Goal: Task Accomplishment & Management: Use online tool/utility

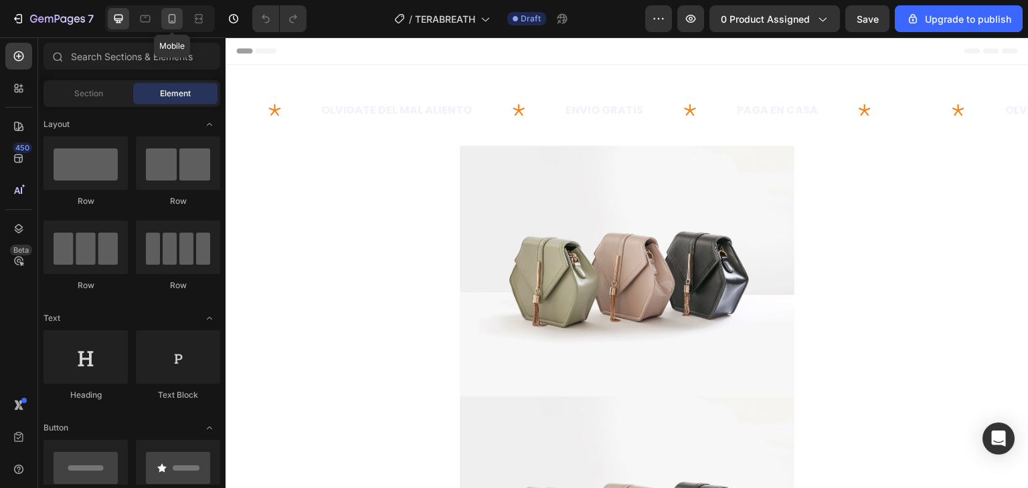
click at [171, 18] on icon at bounding box center [171, 18] width 13 height 13
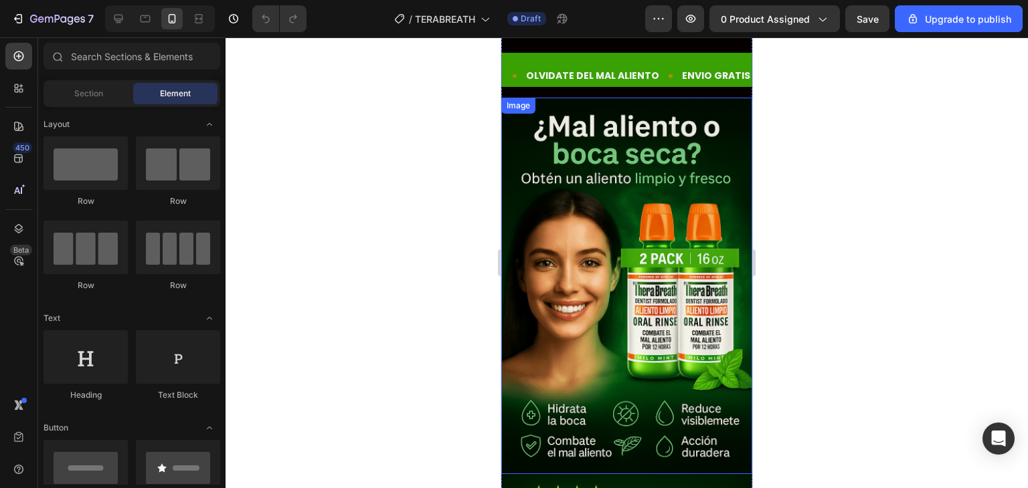
click at [617, 183] on img at bounding box center [626, 286] width 251 height 377
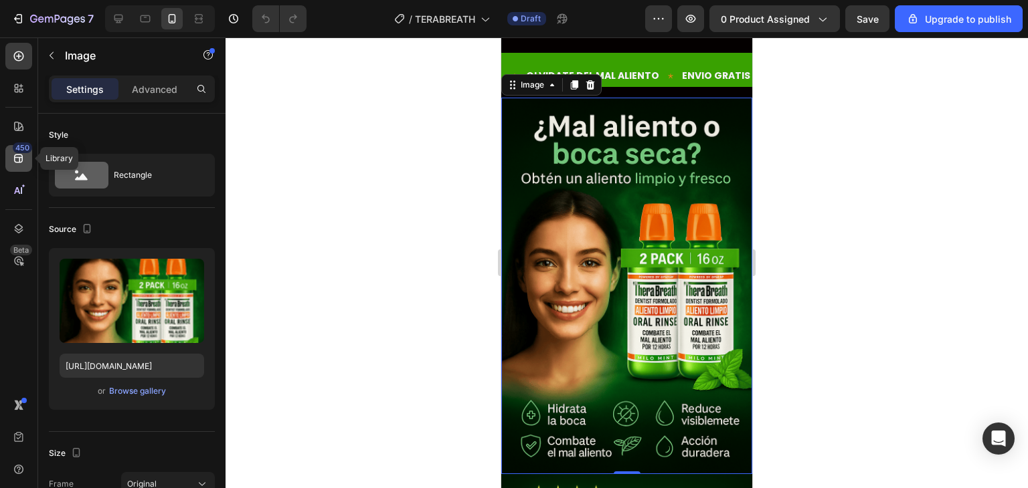
click at [14, 157] on icon at bounding box center [18, 159] width 9 height 9
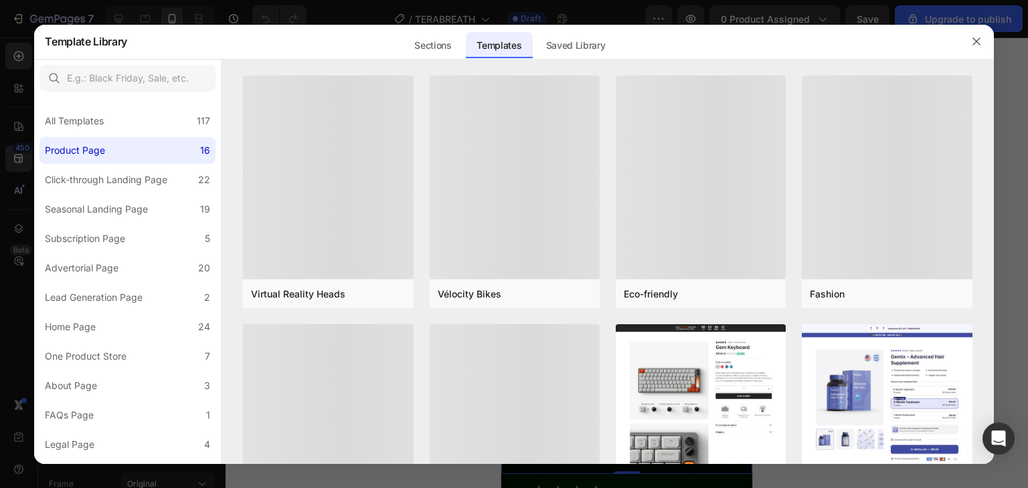
click at [381, 13] on div at bounding box center [514, 244] width 1028 height 488
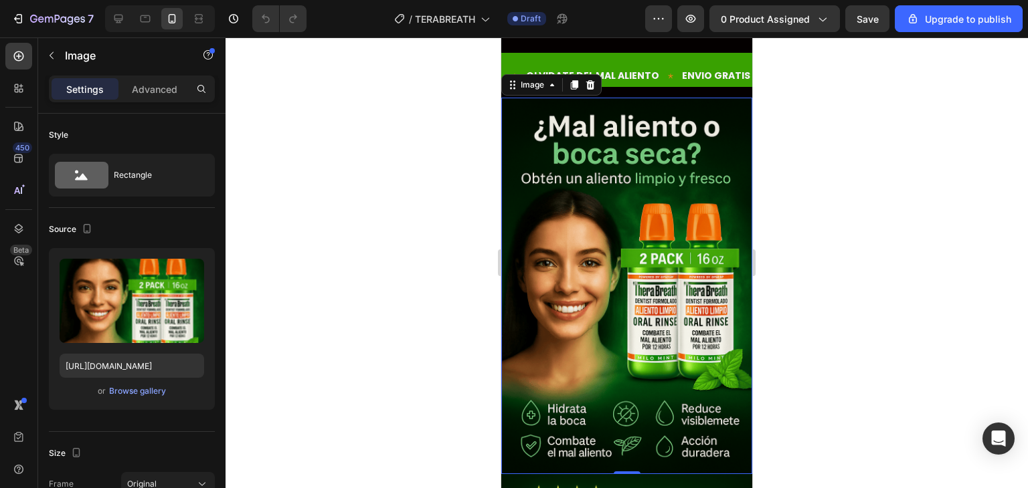
click at [642, 202] on img at bounding box center [626, 286] width 251 height 377
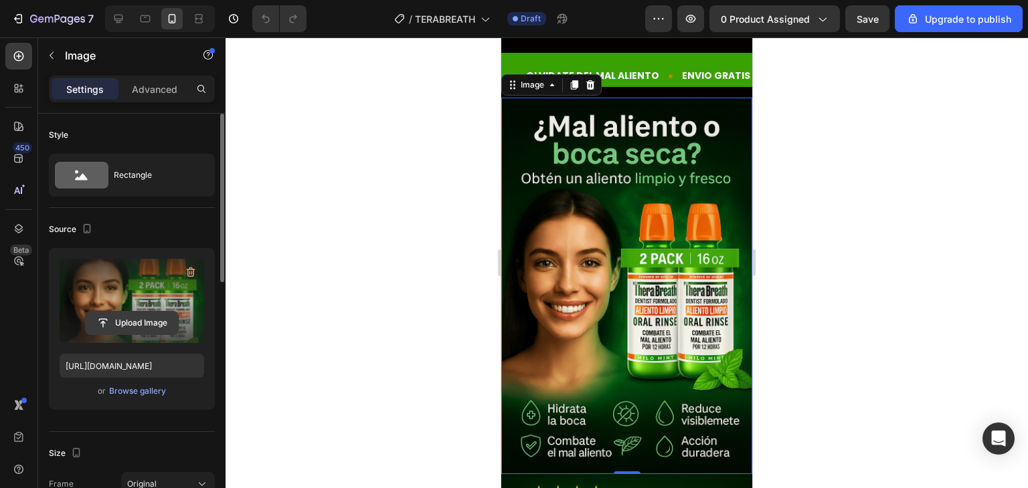
click at [126, 323] on input "file" at bounding box center [132, 323] width 92 height 23
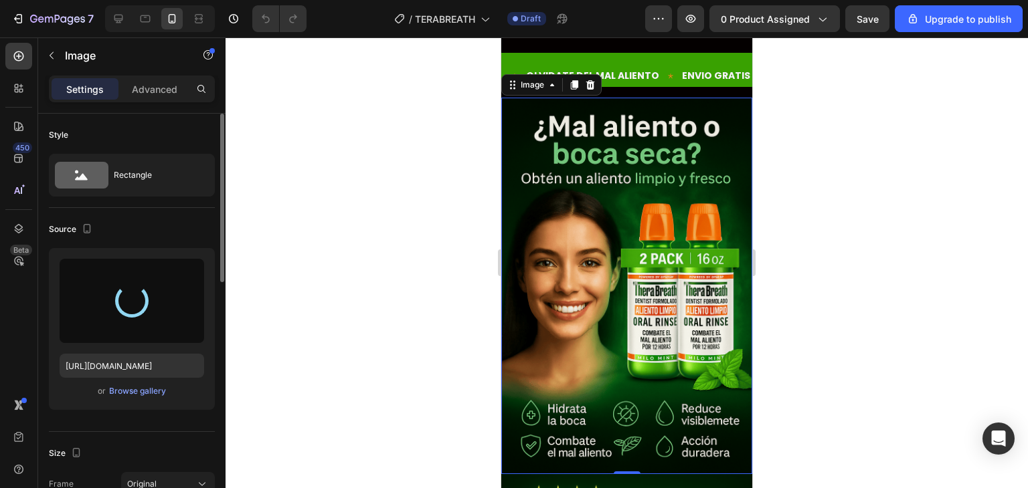
type input "[URL][DOMAIN_NAME]"
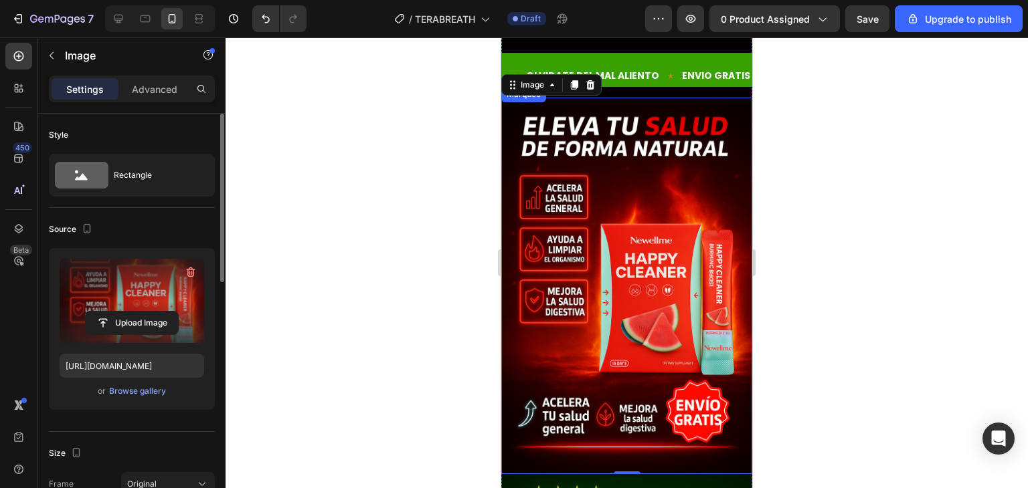
click at [658, 64] on div "OLVIDATE DEL MAL ALIENTO Text" at bounding box center [603, 76] width 156 height 30
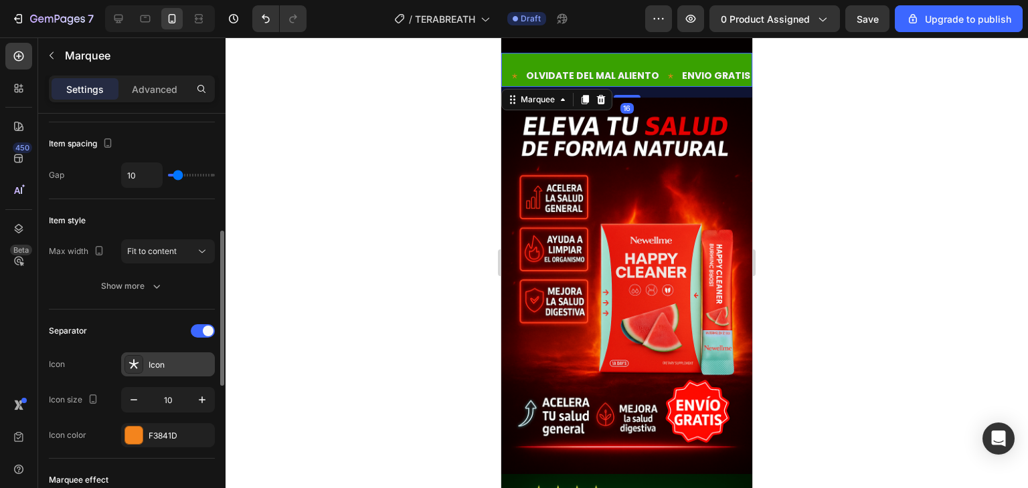
scroll to position [134, 0]
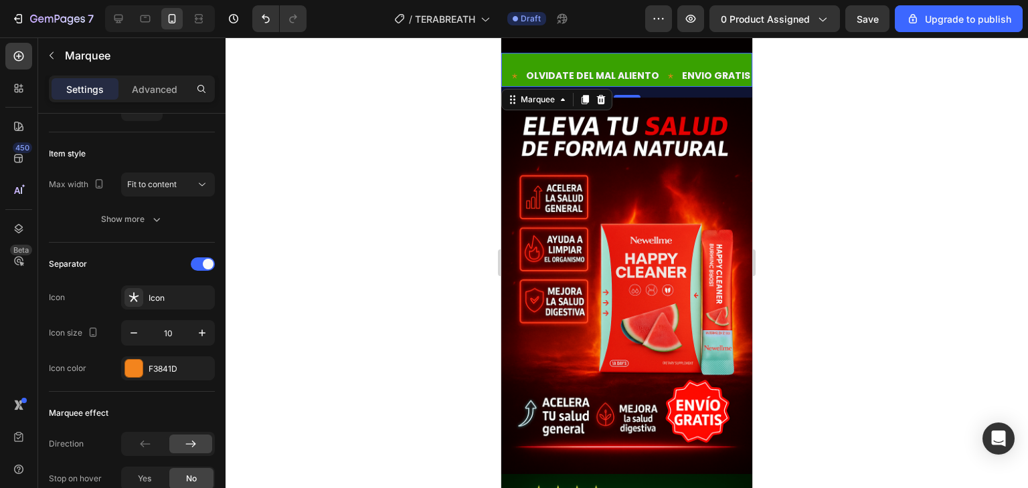
click at [637, 55] on div "Text OLVIDATE DEL MAL ALIENTO Text ENVIO GRATIS Text PAGA EN CASA Text Text OLV…" at bounding box center [626, 70] width 251 height 34
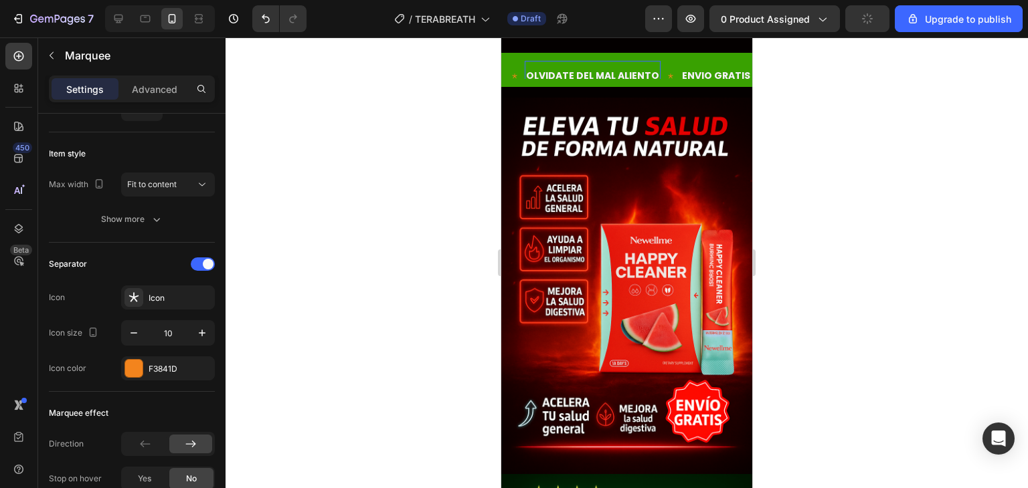
click at [653, 68] on p "OLVIDATE DEL MAL ALIENTO" at bounding box center [592, 76] width 133 height 17
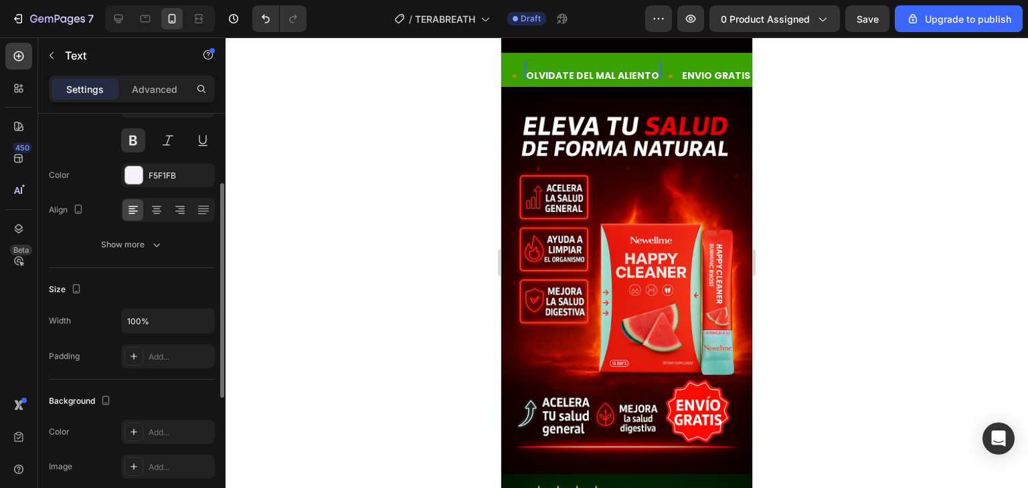
scroll to position [379, 0]
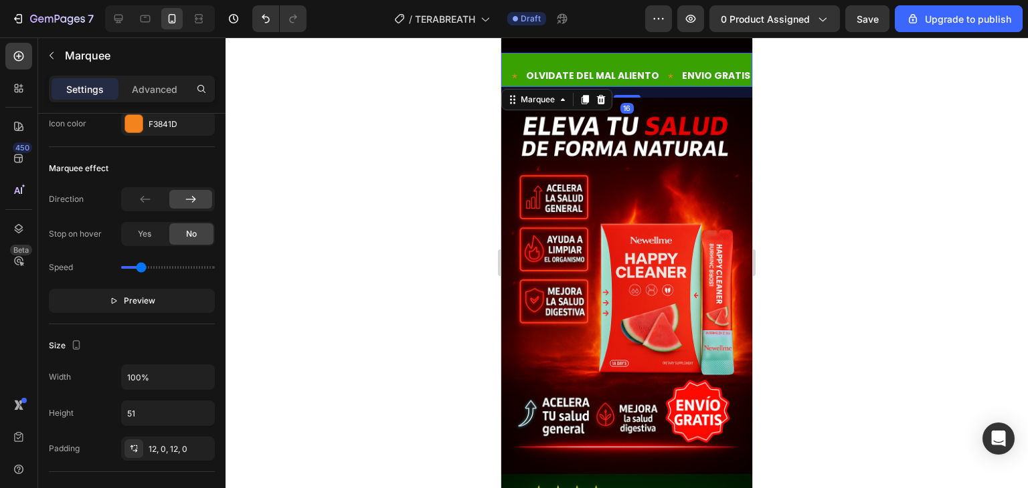
click at [669, 60] on div "Text OLVIDATE DEL MAL ALIENTO Text ENVIO GRATIS Text PAGA EN CASA Text Text OLV…" at bounding box center [626, 70] width 251 height 34
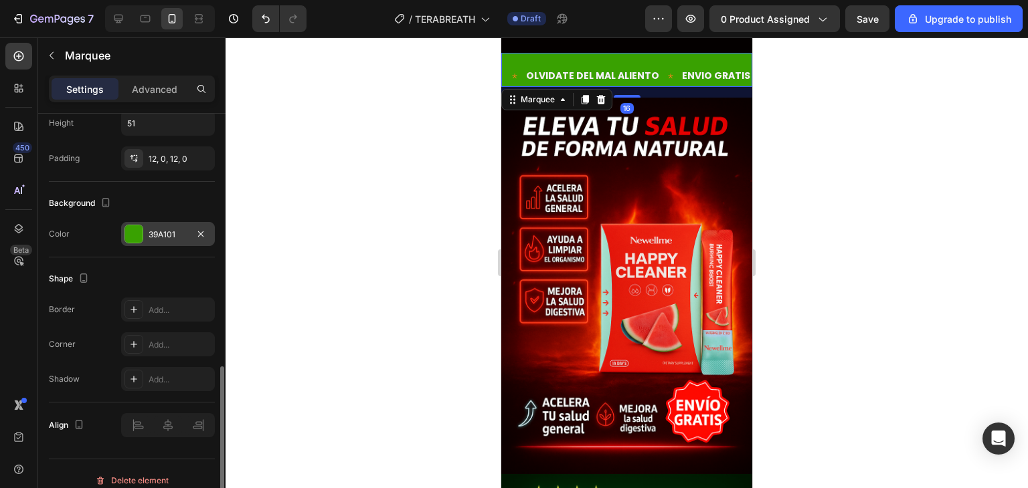
scroll to position [680, 0]
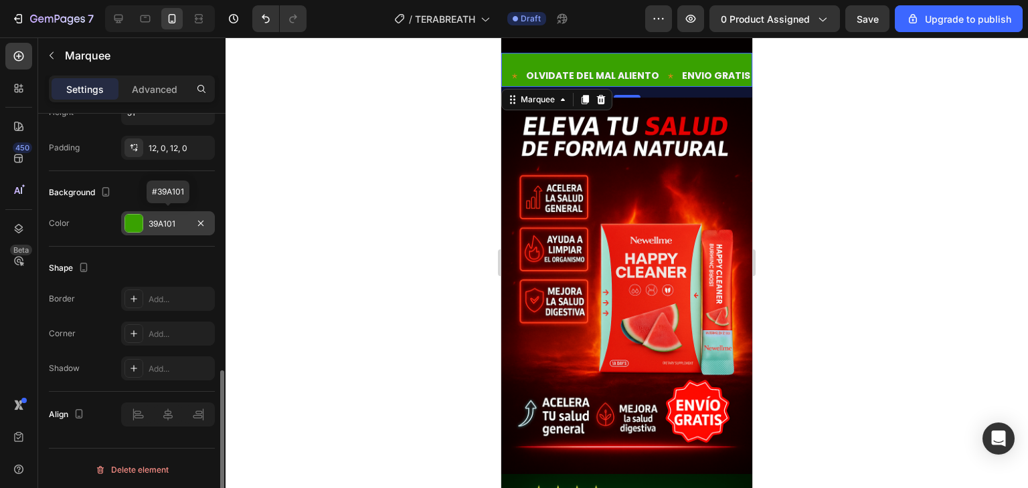
click at [145, 217] on div "39A101" at bounding box center [168, 223] width 94 height 24
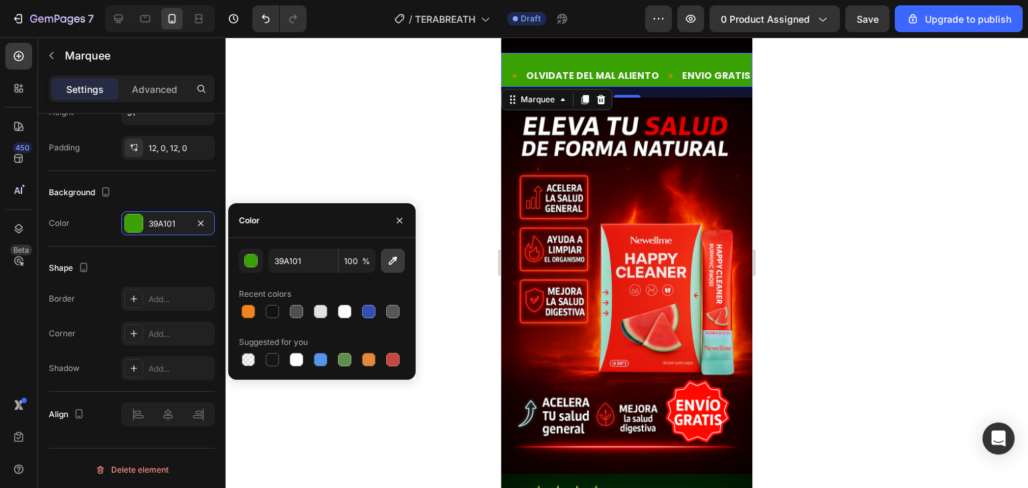
click at [393, 252] on button "button" at bounding box center [393, 261] width 24 height 24
type input "D81200"
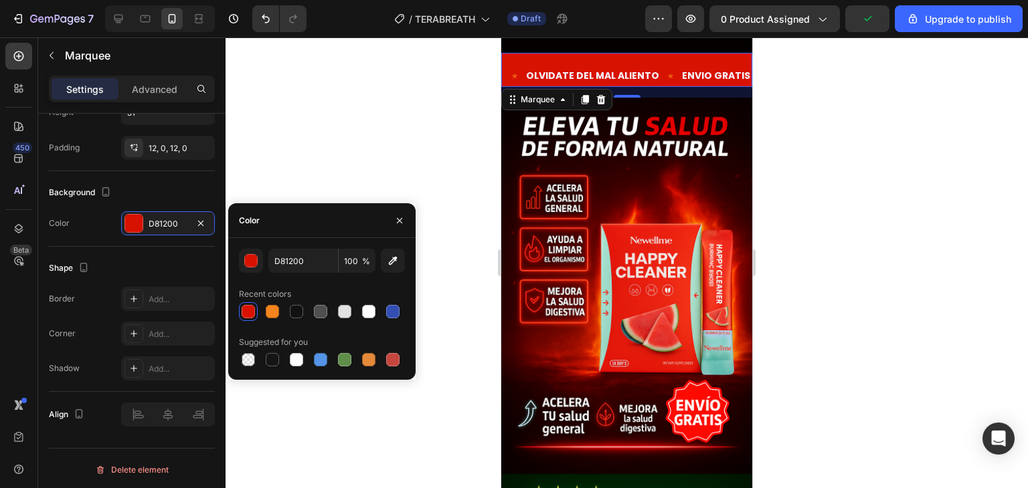
click at [401, 179] on div at bounding box center [627, 262] width 802 height 451
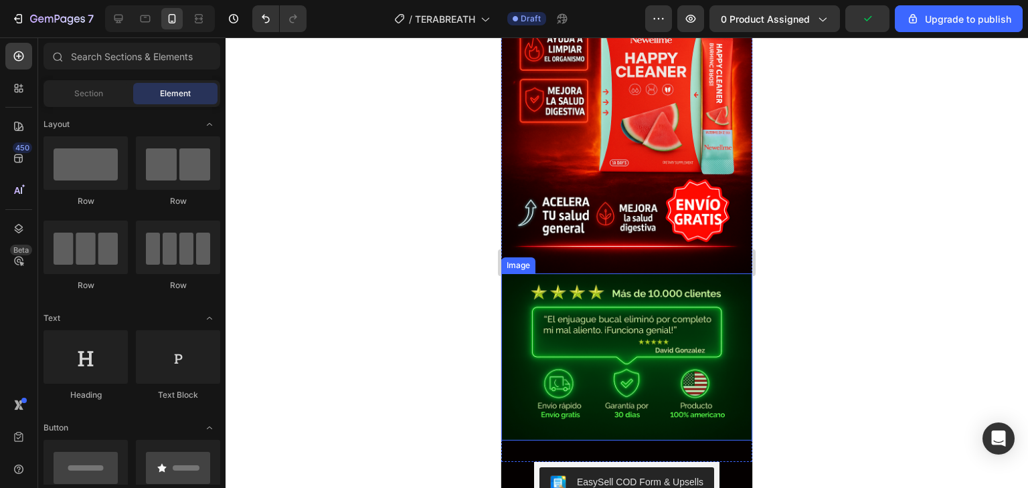
scroll to position [335, 0]
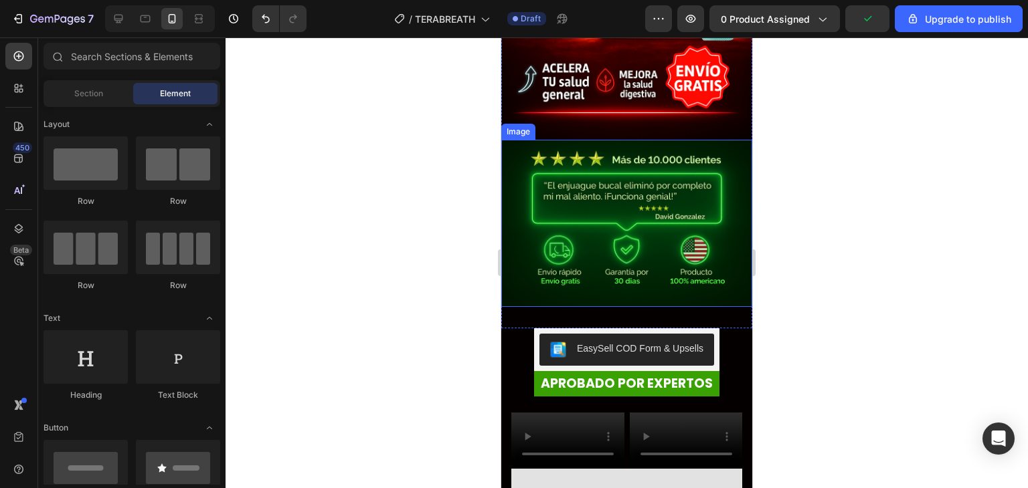
click at [645, 270] on img at bounding box center [626, 223] width 251 height 167
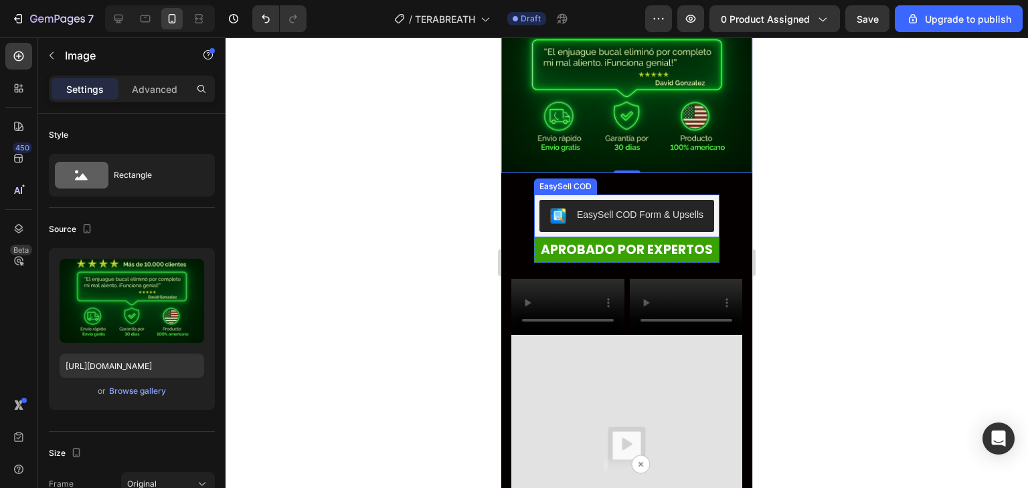
scroll to position [535, 0]
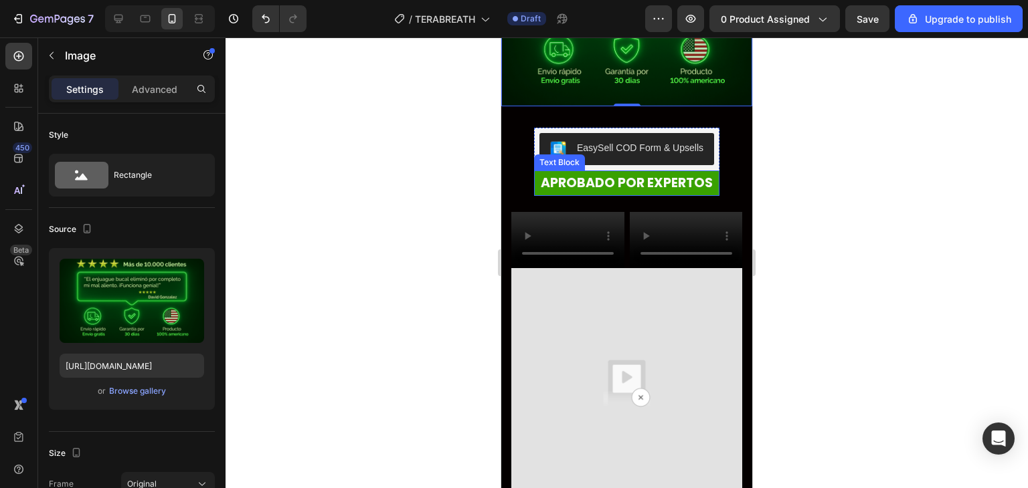
click at [616, 172] on p "APROBADO POR EXPERTOS" at bounding box center [626, 183] width 183 height 23
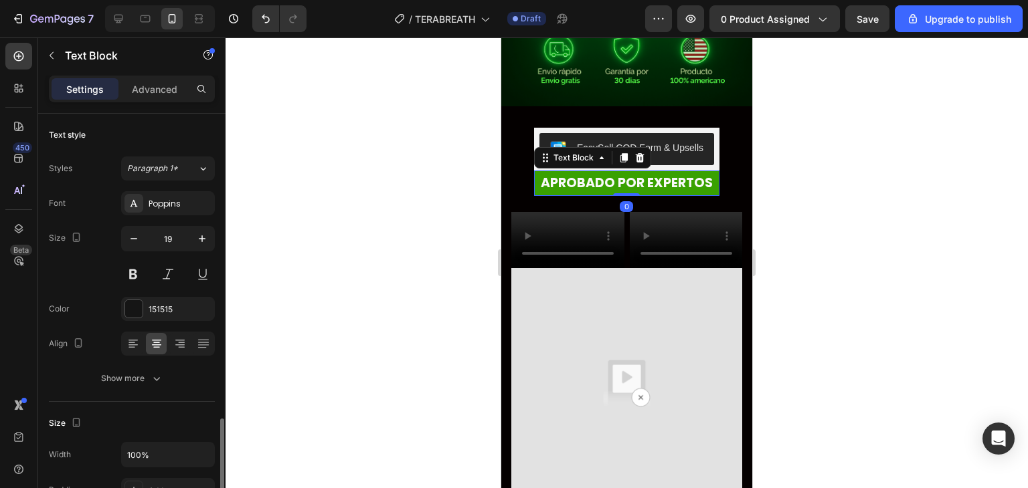
scroll to position [335, 0]
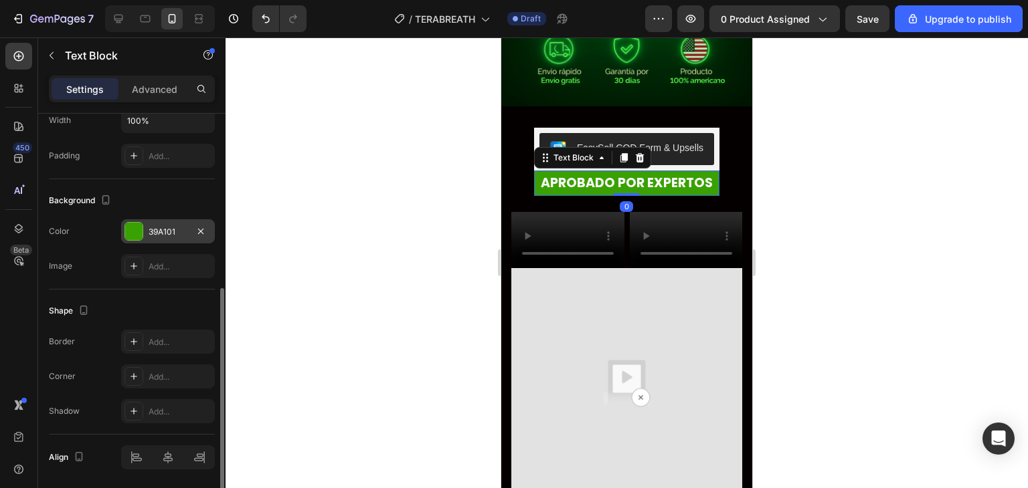
click at [130, 230] on div at bounding box center [133, 231] width 17 height 17
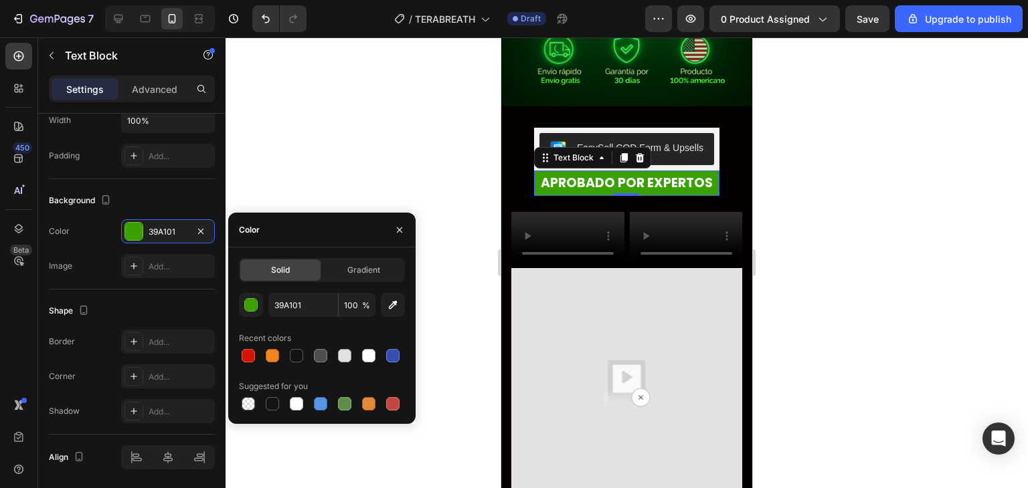
click at [250, 365] on div "39A101 100 % Recent colors Suggested for you" at bounding box center [322, 353] width 166 height 120
click at [245, 363] on div at bounding box center [248, 356] width 16 height 16
type input "D81200"
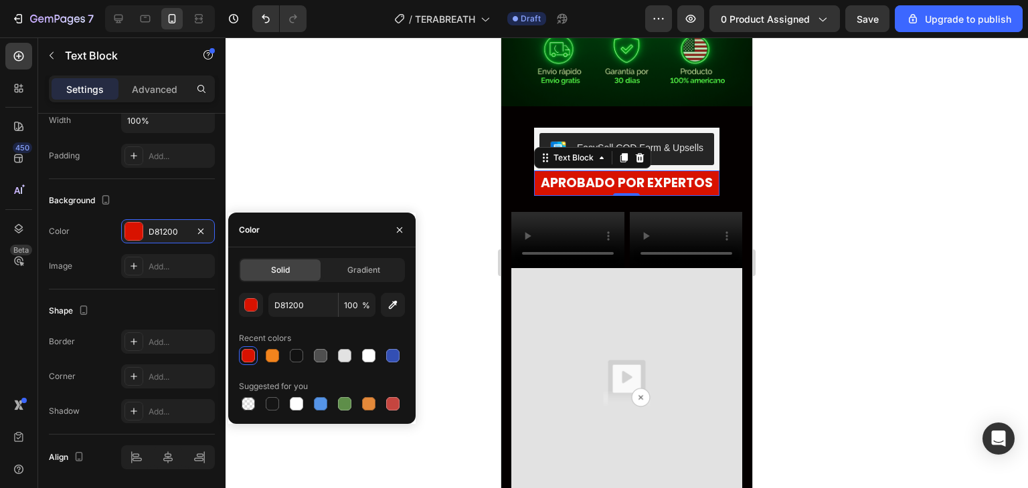
click at [921, 182] on div at bounding box center [627, 262] width 802 height 451
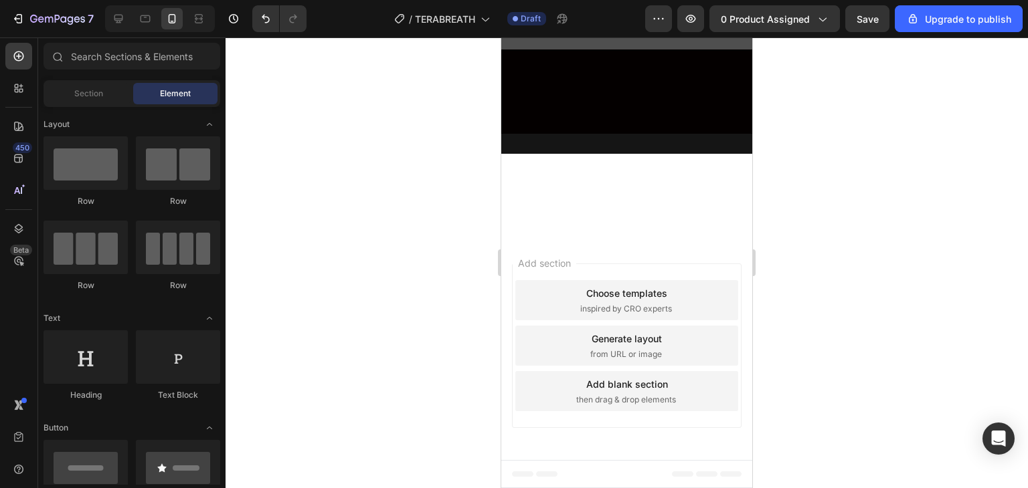
scroll to position [2074, 0]
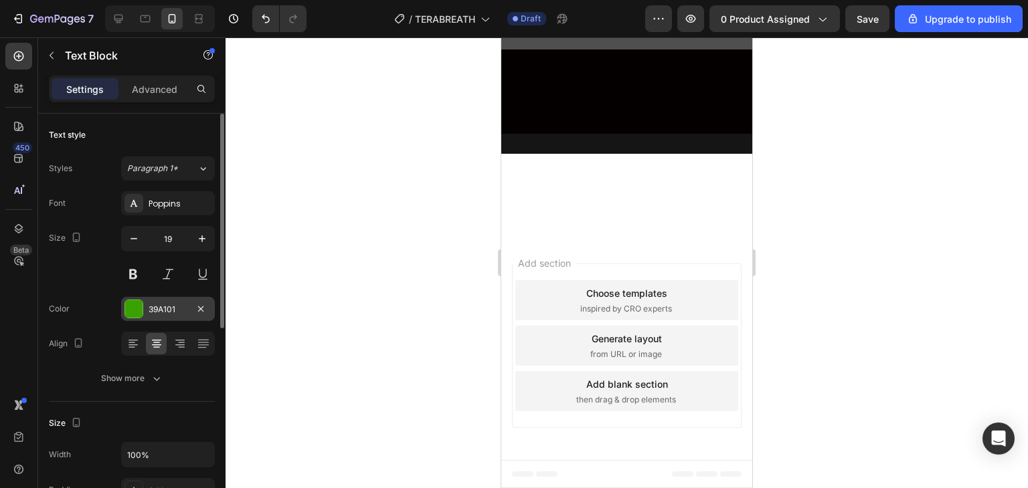
click at [130, 317] on div at bounding box center [133, 308] width 17 height 17
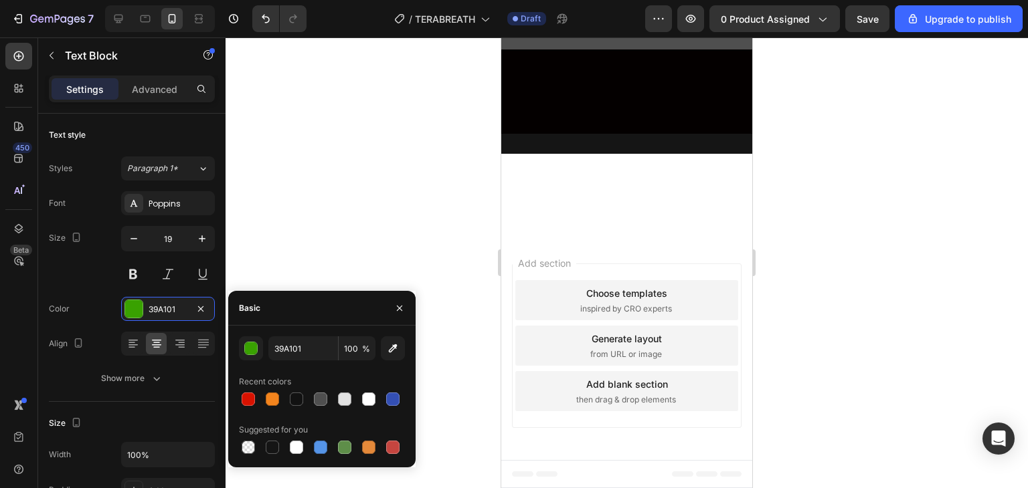
click at [234, 403] on div "39A101 100 % Recent colors Suggested for you" at bounding box center [321, 397] width 187 height 120
click at [238, 402] on div "39A101 100 % Recent colors Suggested for you" at bounding box center [321, 397] width 187 height 120
click at [254, 392] on div at bounding box center [248, 399] width 16 height 16
type input "D81200"
click at [257, 399] on div at bounding box center [248, 399] width 19 height 19
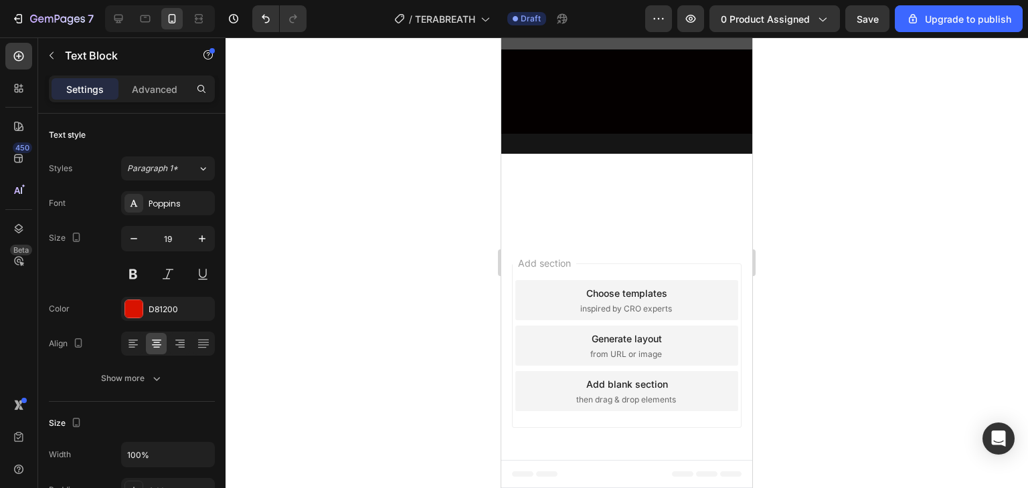
click at [310, 253] on div at bounding box center [627, 262] width 802 height 451
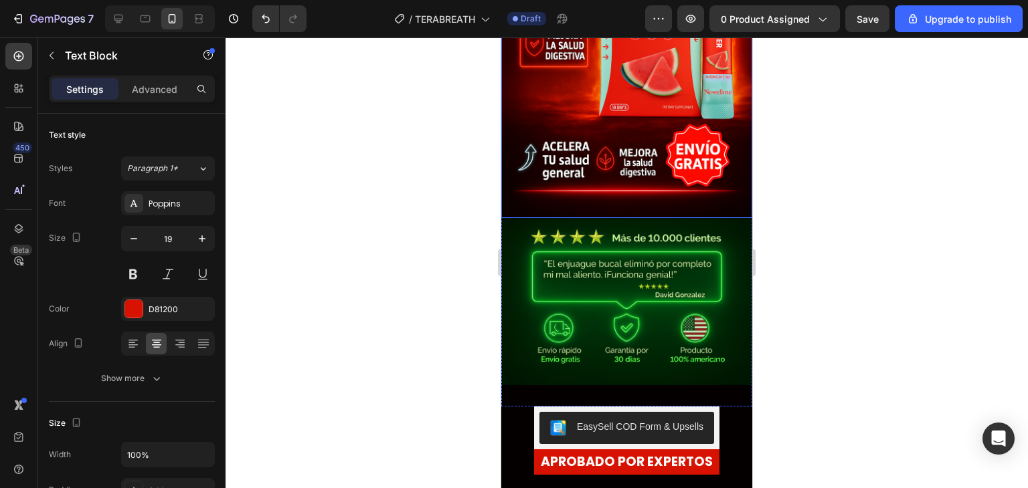
scroll to position [468, 0]
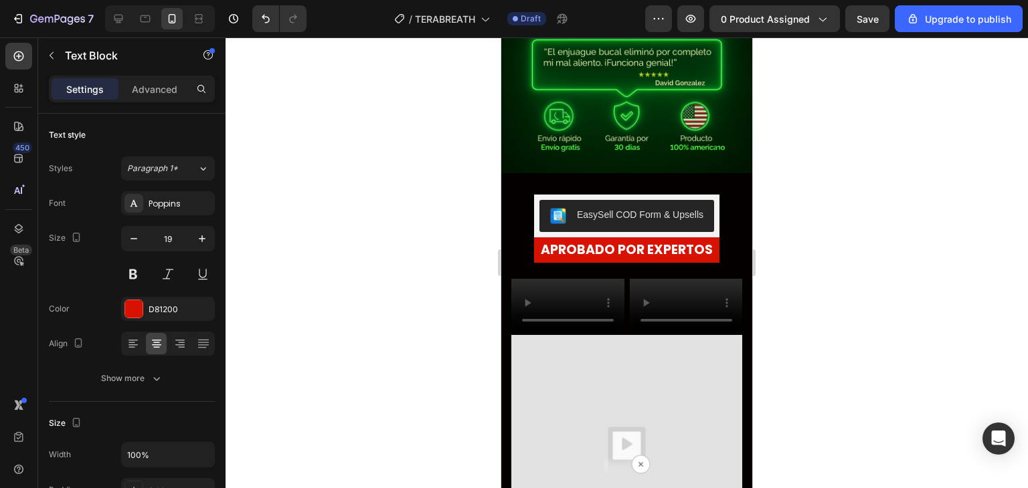
click at [852, 209] on div at bounding box center [627, 262] width 802 height 451
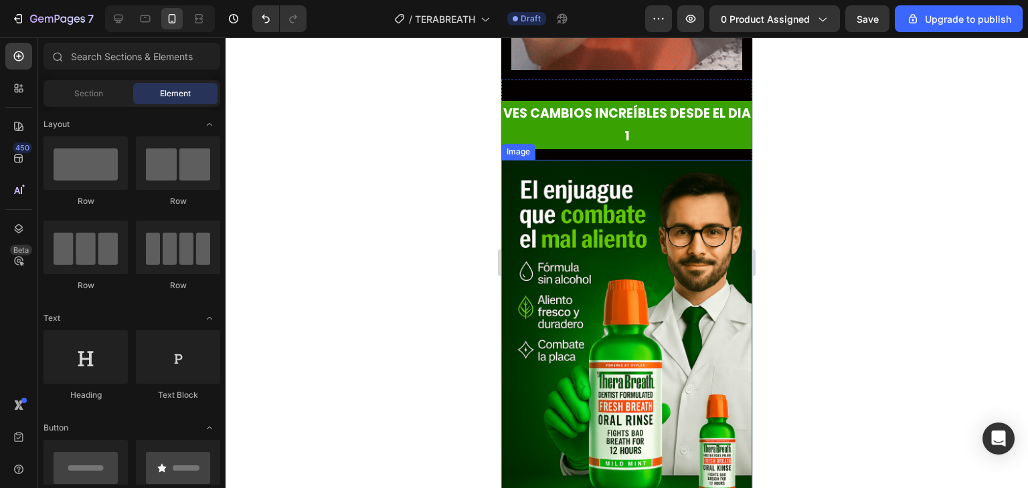
scroll to position [1941, 0]
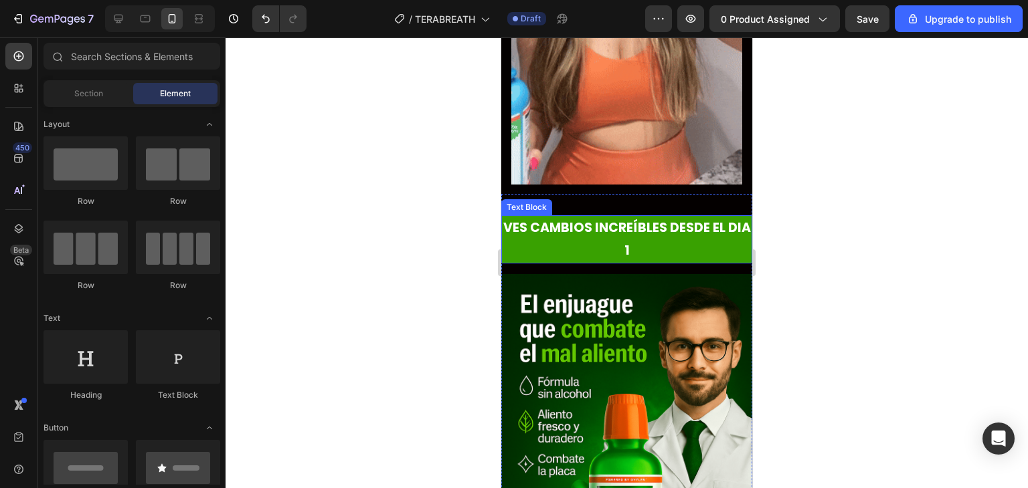
click at [533, 262] on p "VES CAMBIOS INCREÍBLES DESDE EL DIA 1" at bounding box center [627, 240] width 248 height 46
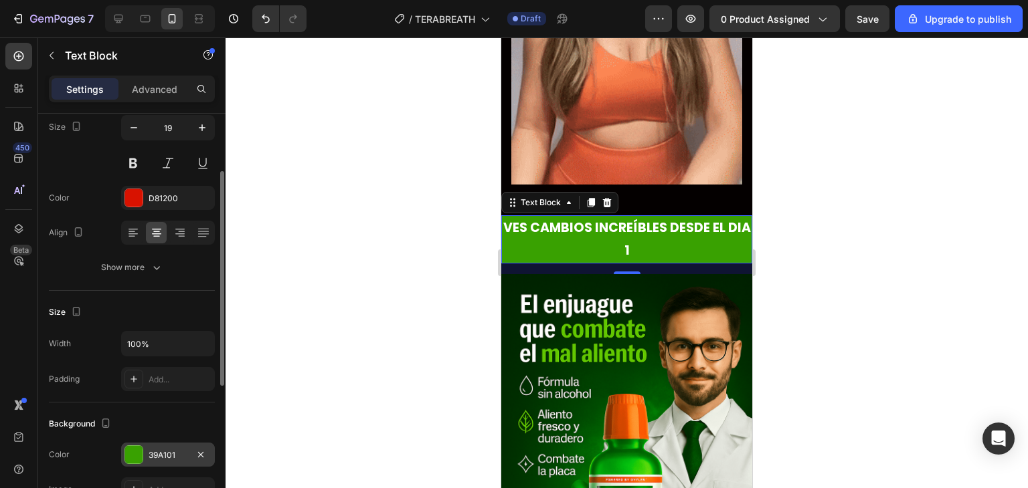
scroll to position [178, 0]
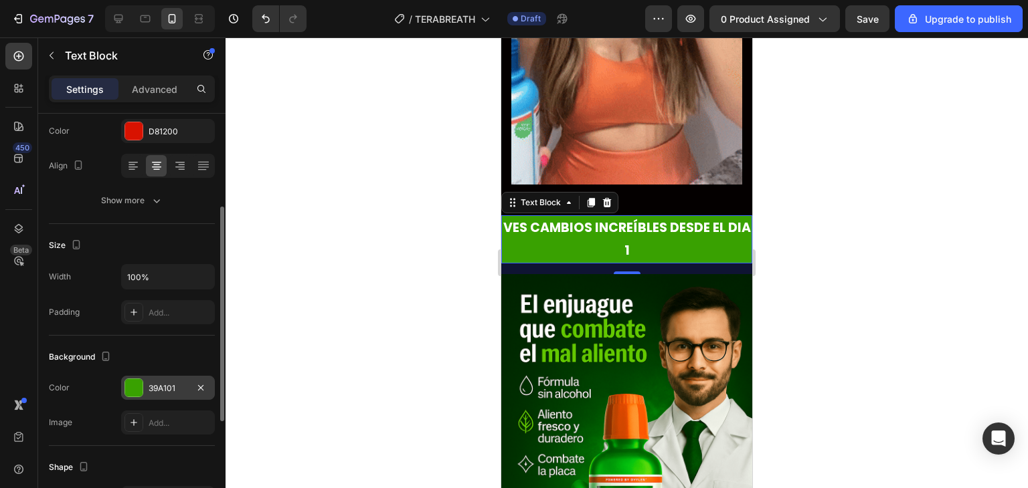
click at [139, 385] on div at bounding box center [133, 387] width 17 height 17
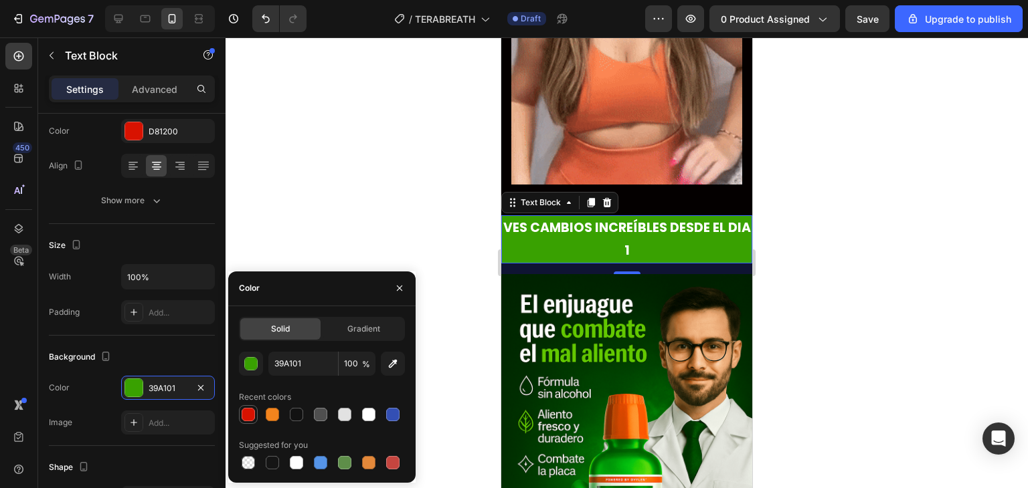
click at [252, 422] on div at bounding box center [248, 415] width 19 height 19
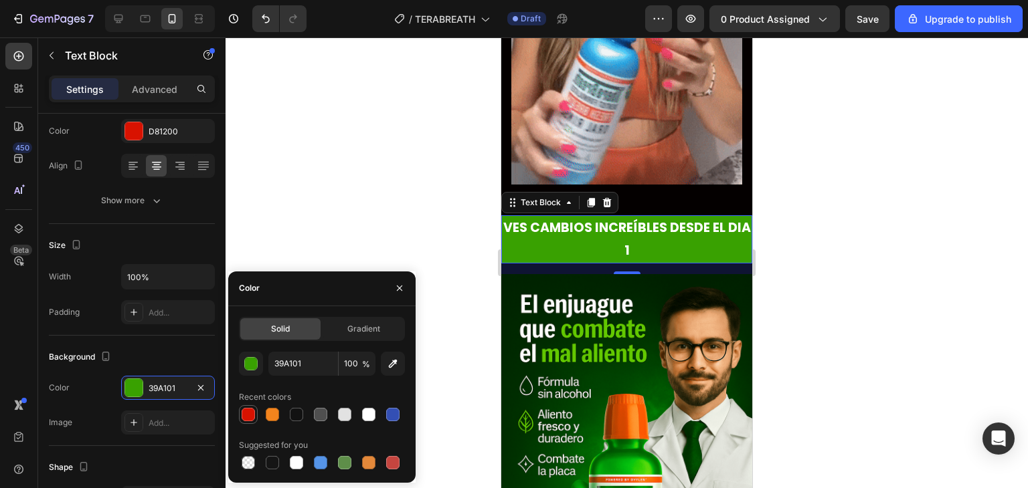
type input "D81200"
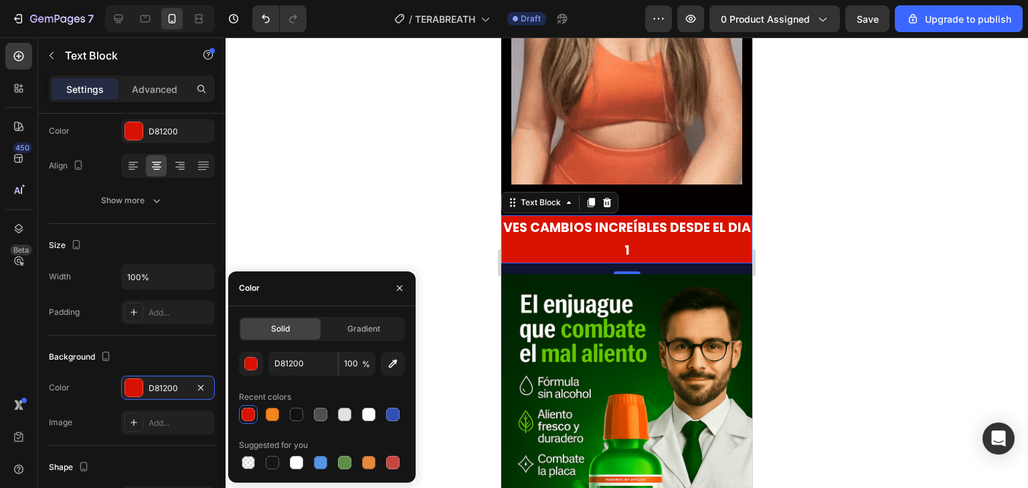
click at [265, 215] on div at bounding box center [627, 262] width 802 height 451
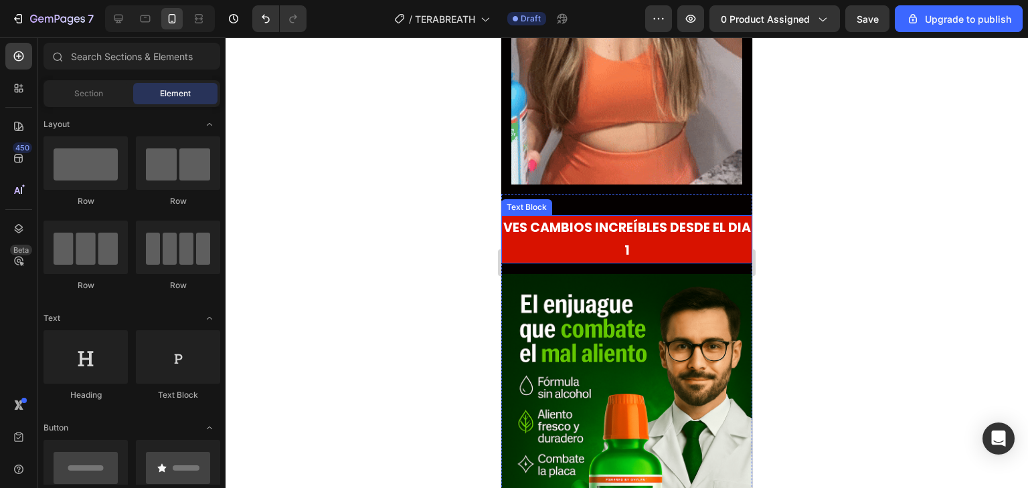
click at [638, 262] on p "VES CAMBIOS INCREÍBLES DESDE EL DIA 1" at bounding box center [627, 240] width 248 height 46
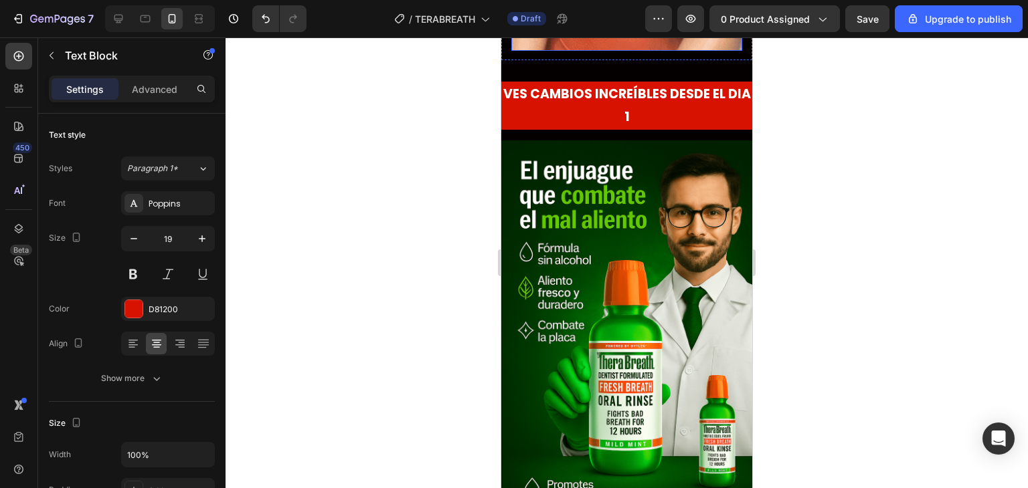
scroll to position [2275, 0]
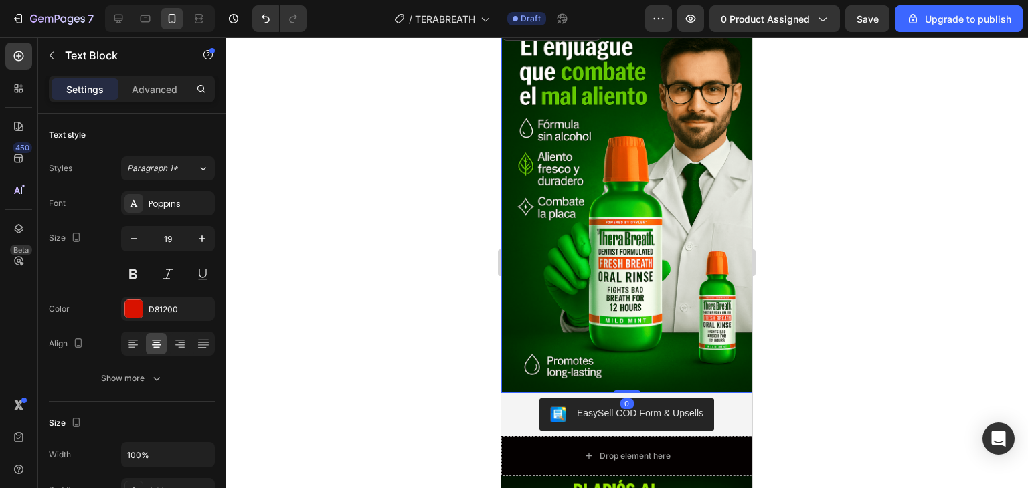
click at [652, 256] on img at bounding box center [626, 205] width 251 height 377
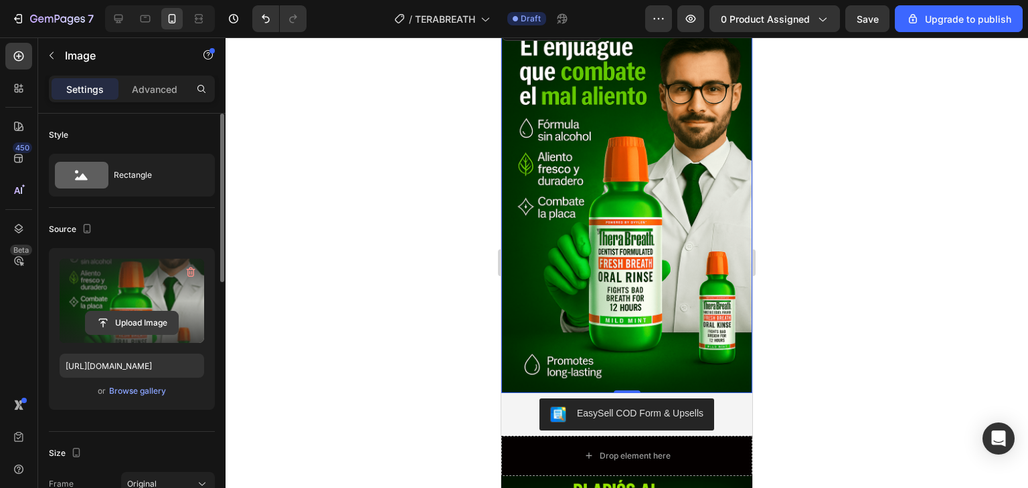
click at [118, 323] on input "file" at bounding box center [132, 323] width 92 height 23
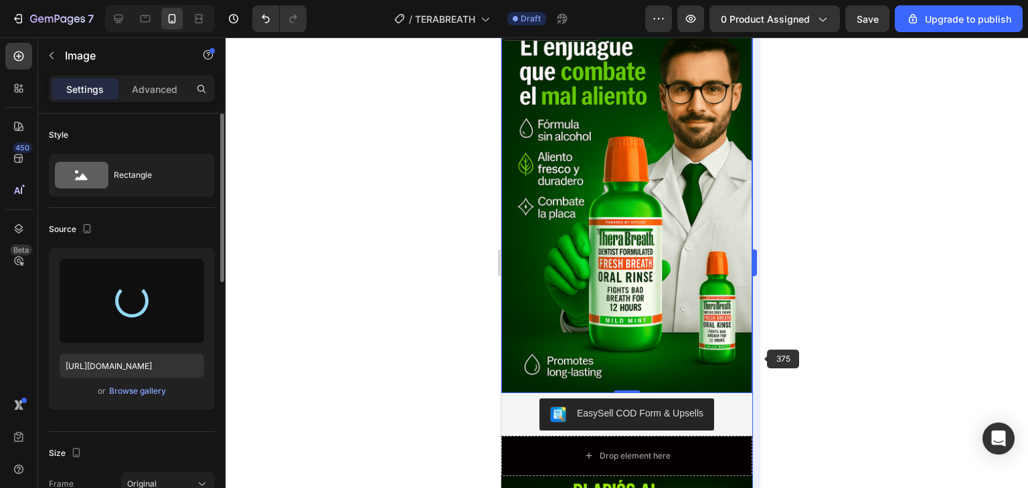
type input "[URL][DOMAIN_NAME]"
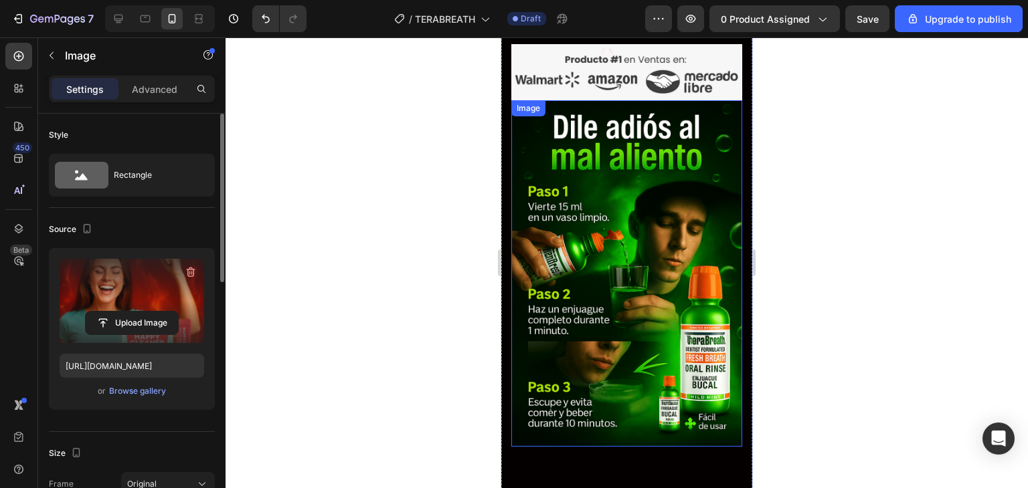
scroll to position [3547, 0]
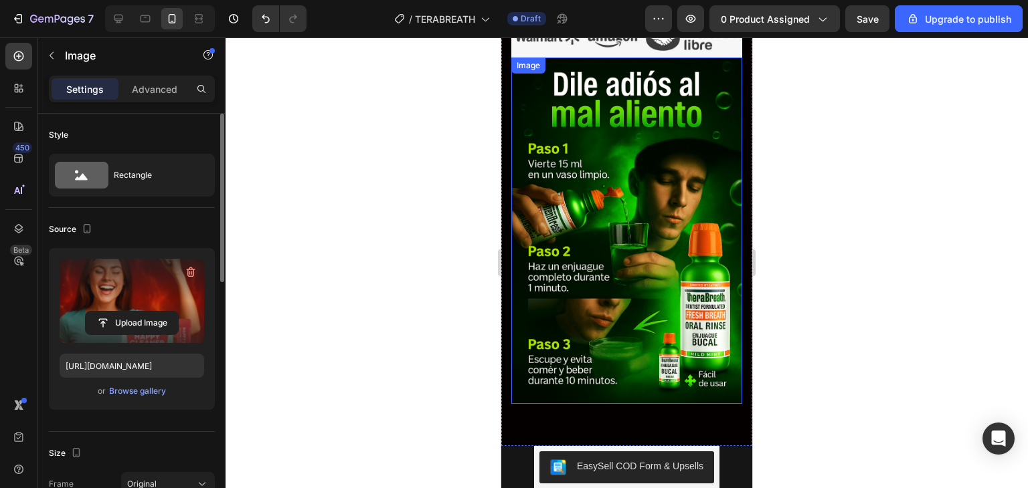
click at [601, 277] on img at bounding box center [626, 231] width 231 height 347
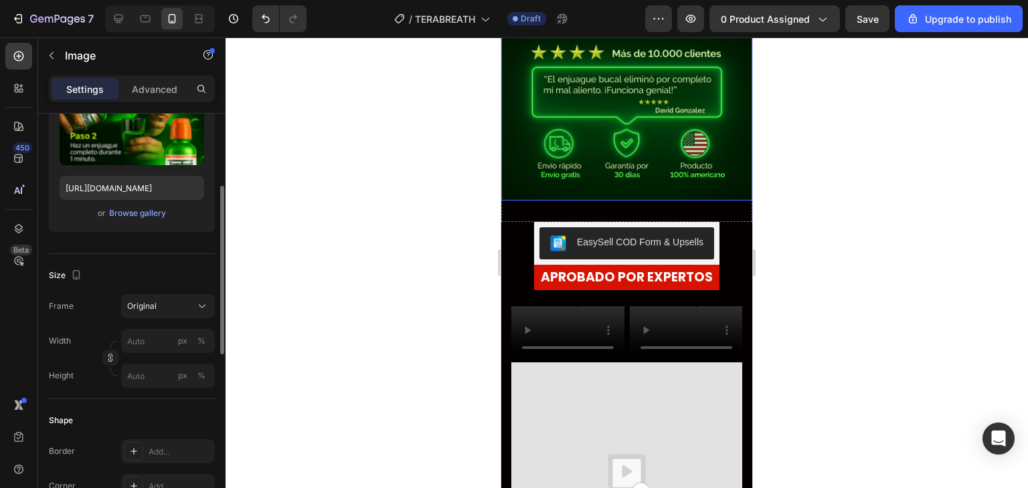
scroll to position [335, 0]
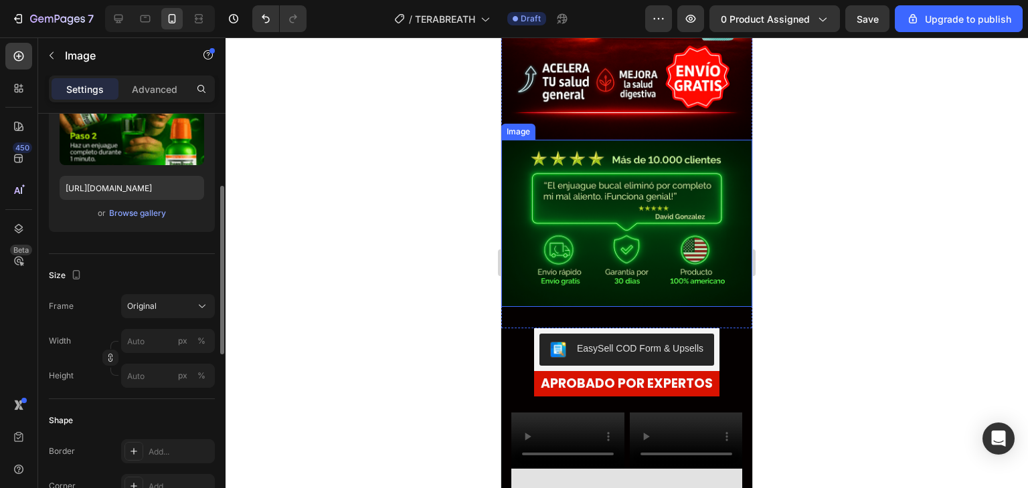
click at [651, 241] on img at bounding box center [626, 223] width 251 height 167
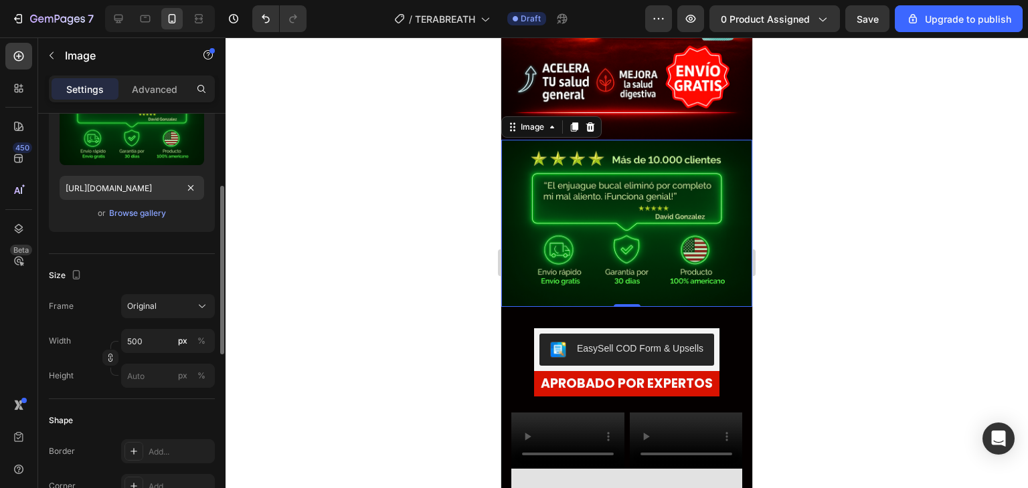
scroll to position [0, 0]
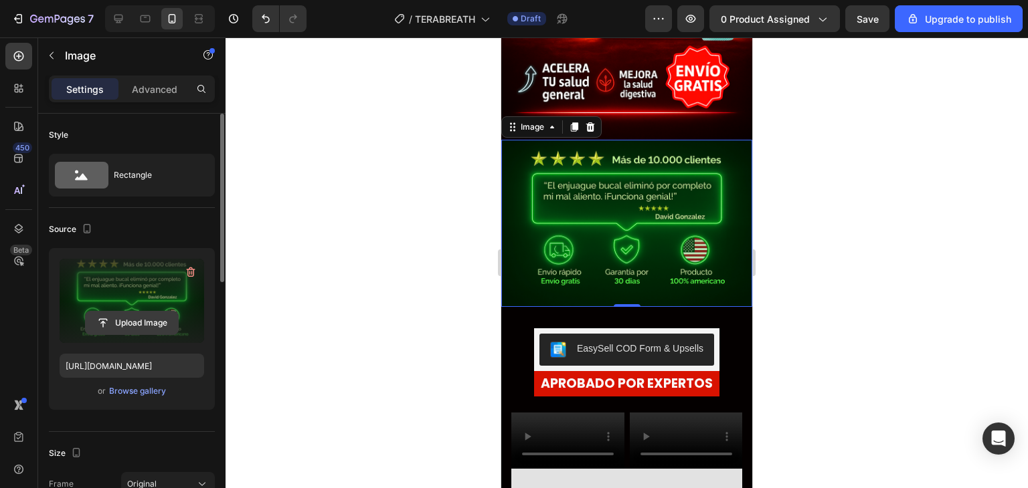
click at [138, 321] on input "file" at bounding box center [132, 323] width 92 height 23
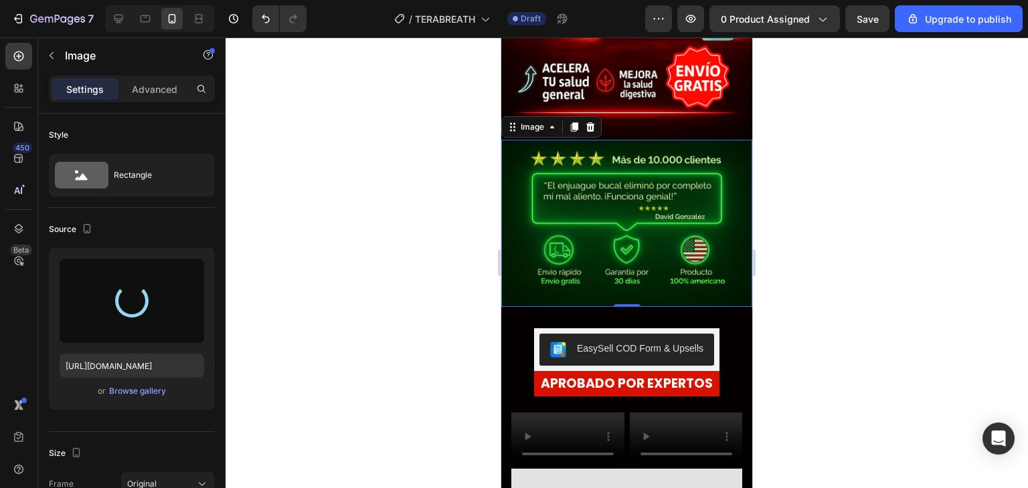
type input "[URL][DOMAIN_NAME]"
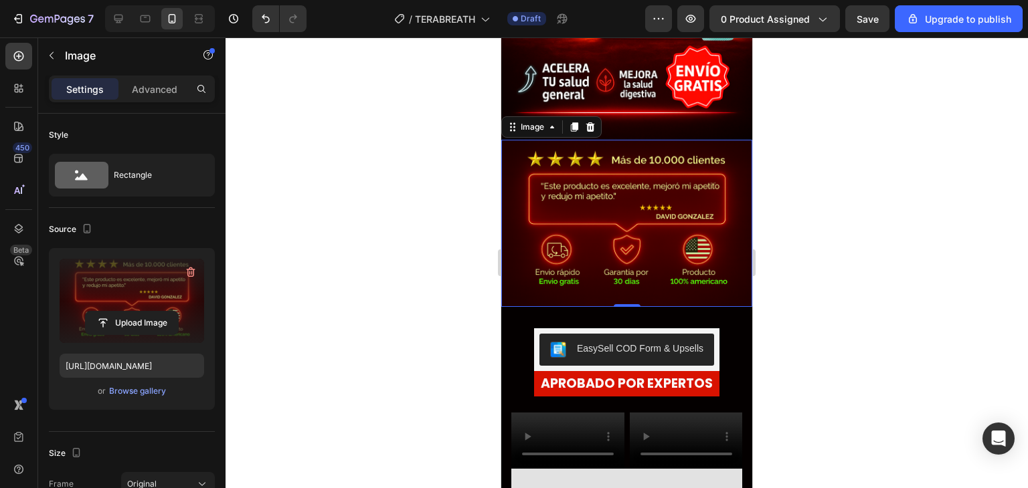
click at [408, 263] on div at bounding box center [627, 262] width 802 height 451
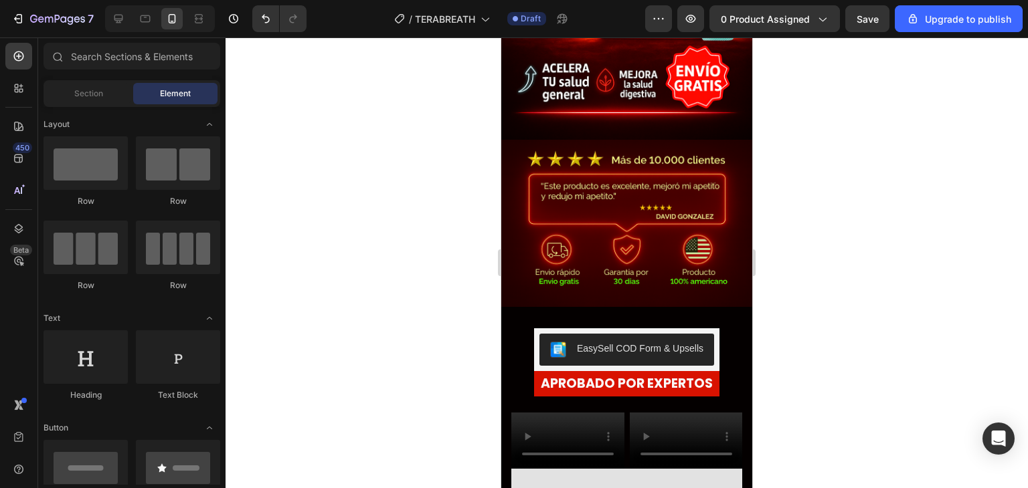
click at [407, 263] on div at bounding box center [627, 262] width 802 height 451
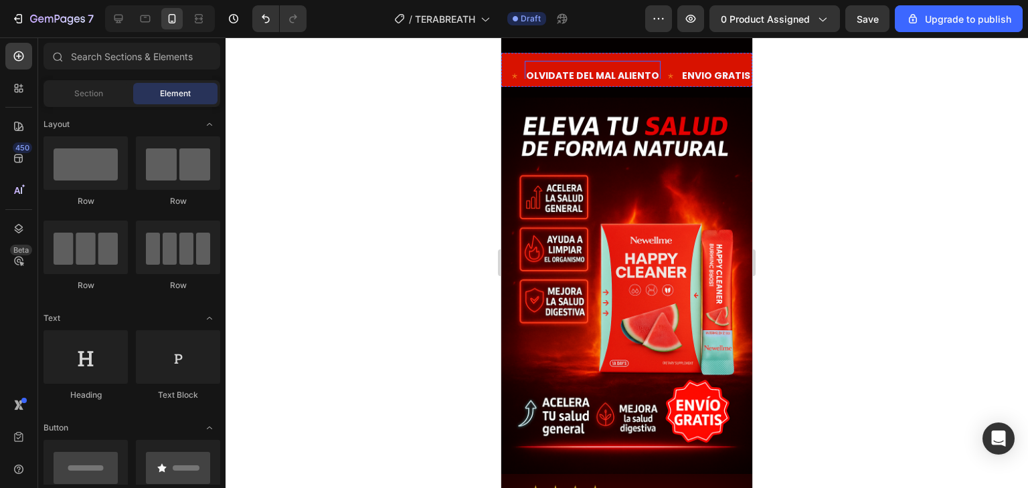
click at [592, 79] on div "Text OLVIDATE DEL MAL ALIENTO Text ENVIO GRATIS Text PAGA EN CASA Text Text OLV…" at bounding box center [626, 70] width 251 height 34
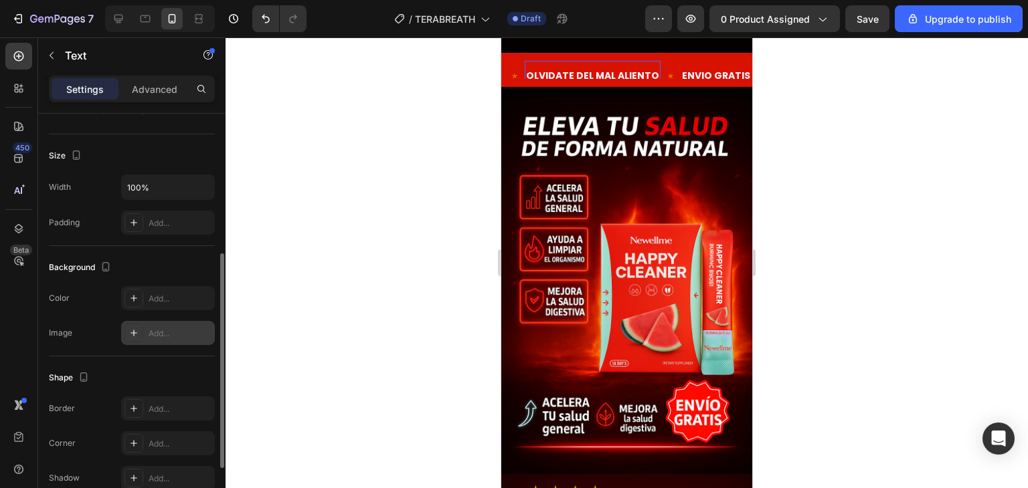
scroll to position [379, 0]
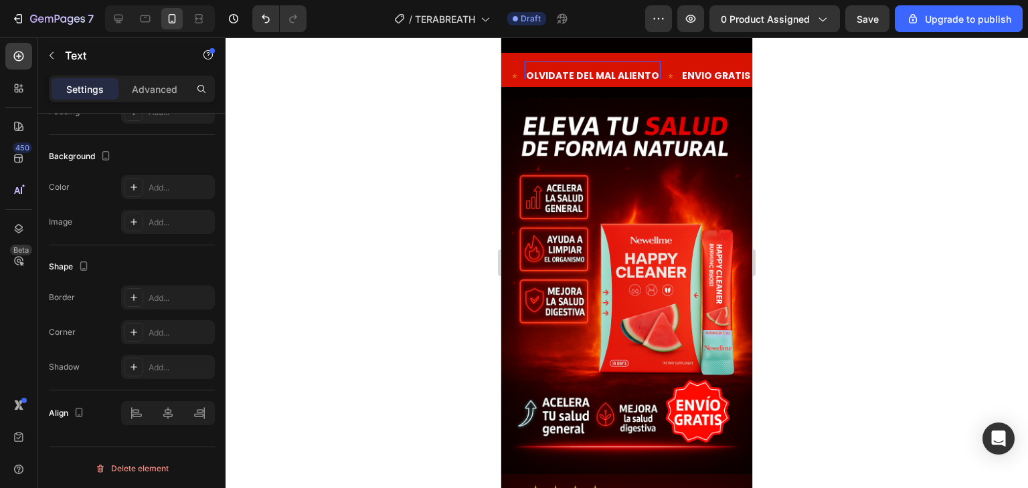
click at [614, 75] on p "OLVIDATE DEL MAL ALIENTO" at bounding box center [592, 76] width 133 height 17
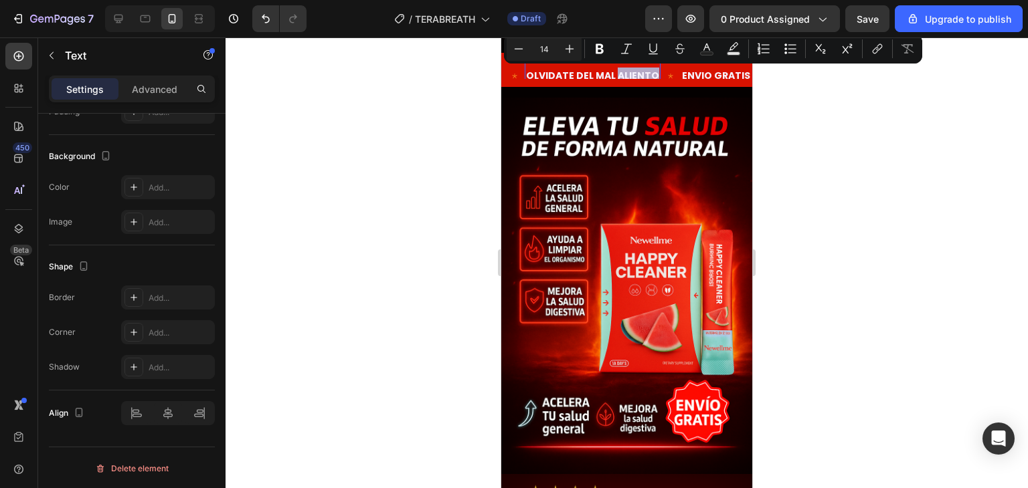
click at [626, 75] on p "OLVIDATE DEL MAL ALIENTO" at bounding box center [592, 76] width 133 height 17
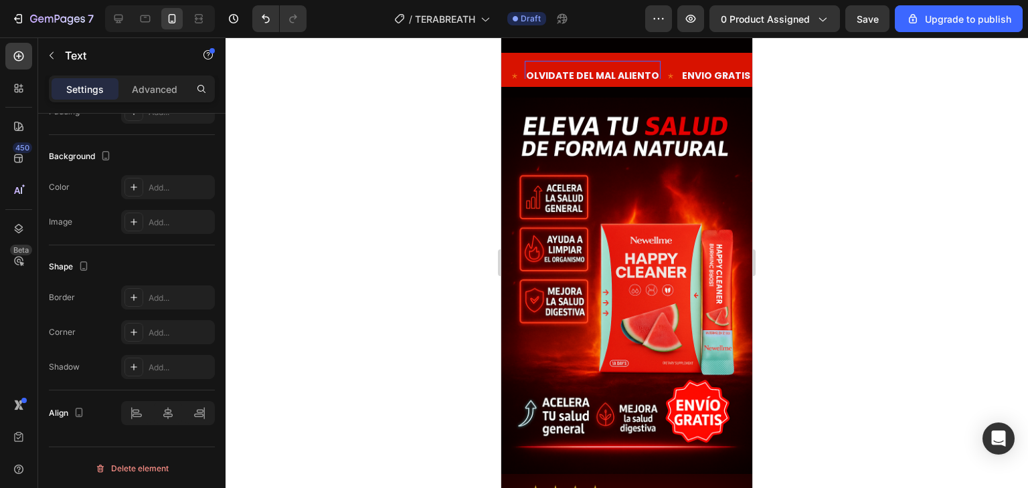
click at [650, 73] on p "OLVIDATE DEL MAL ALIENTO" at bounding box center [592, 76] width 133 height 17
click at [916, 128] on div at bounding box center [627, 262] width 802 height 451
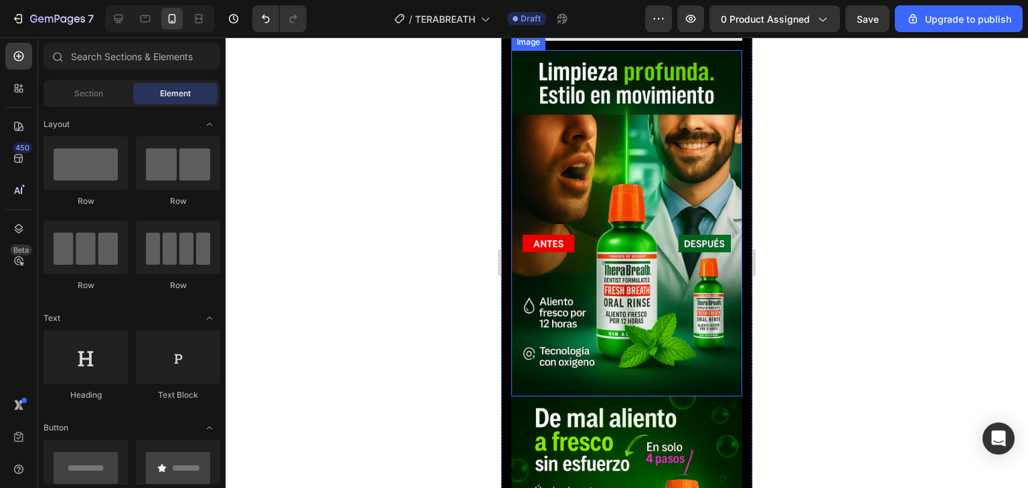
scroll to position [1004, 0]
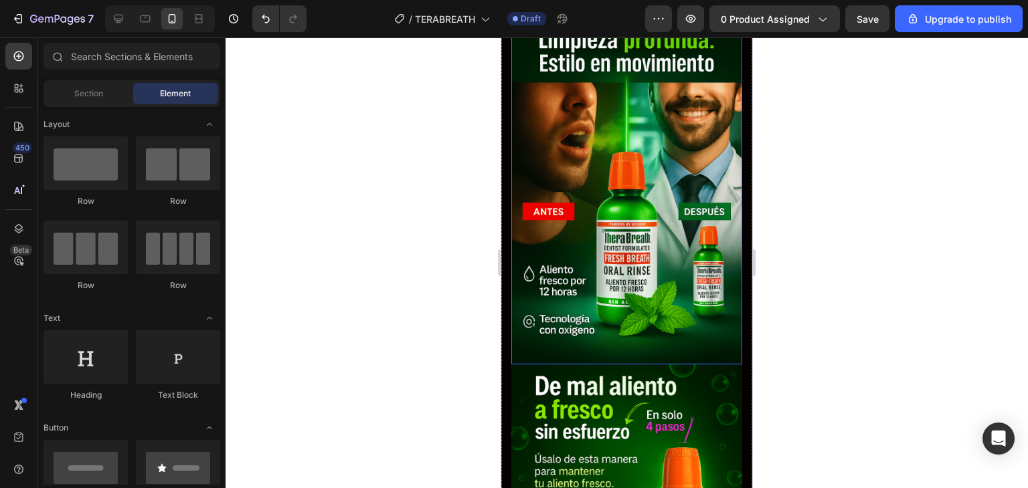
click at [687, 266] on img at bounding box center [626, 191] width 231 height 347
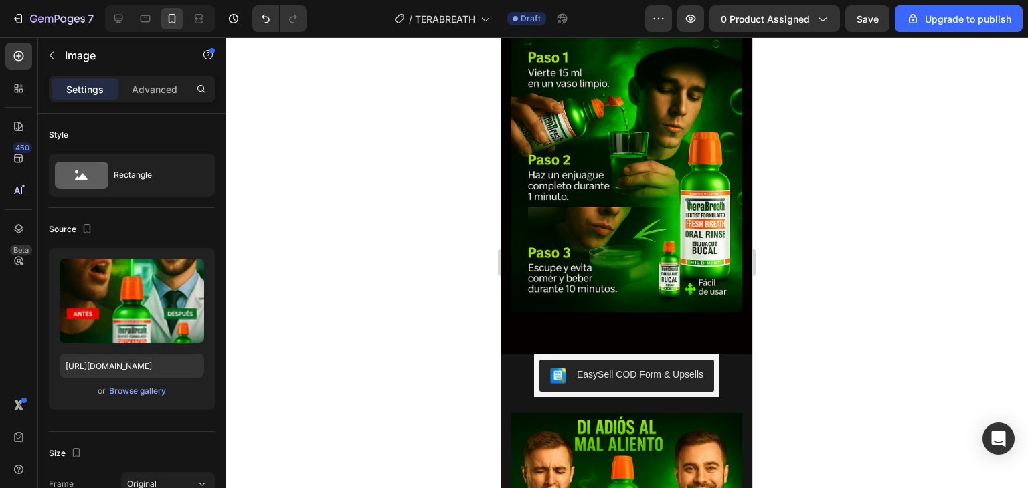
scroll to position [3480, 0]
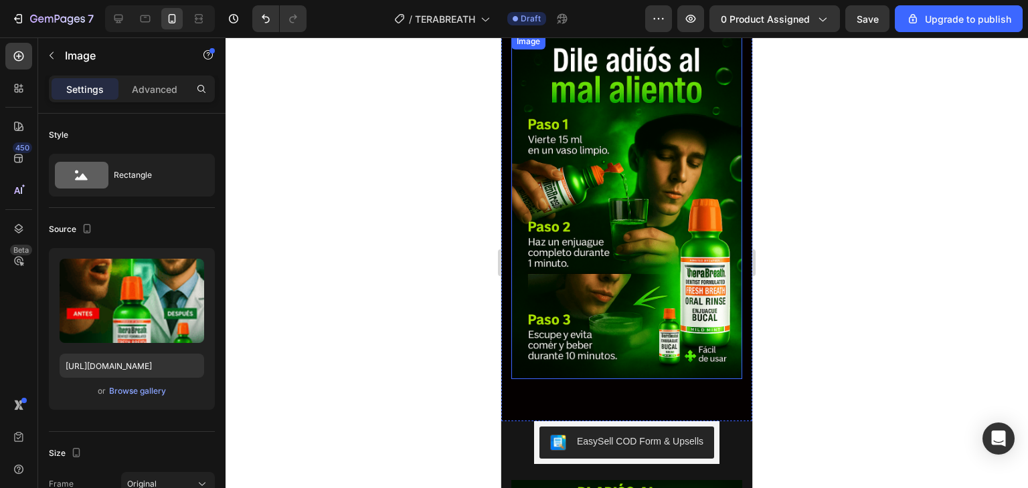
click at [656, 207] on img at bounding box center [626, 206] width 231 height 347
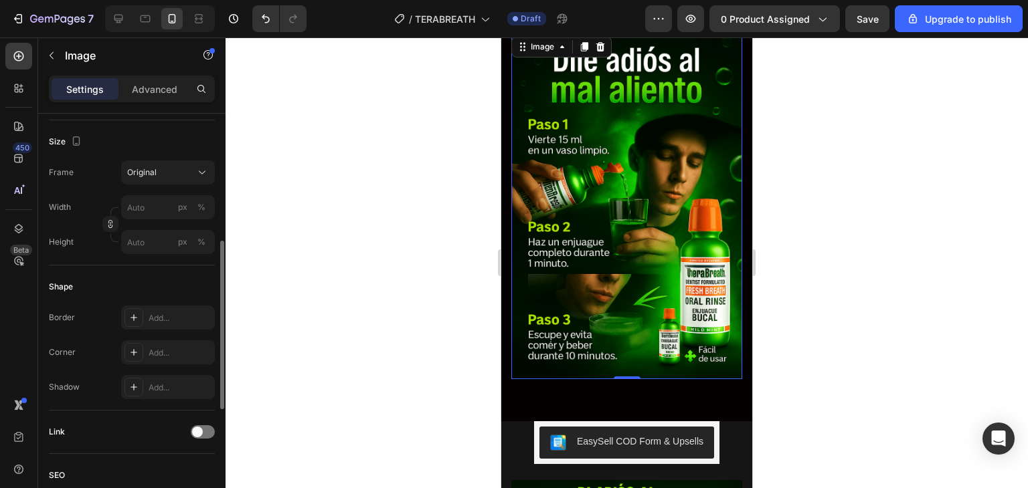
scroll to position [111, 0]
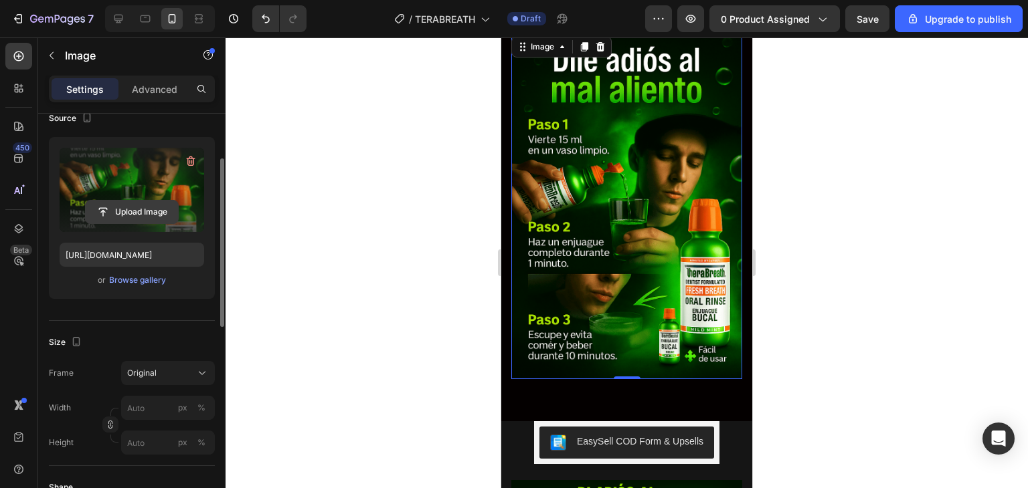
click at [139, 211] on input "file" at bounding box center [132, 212] width 92 height 23
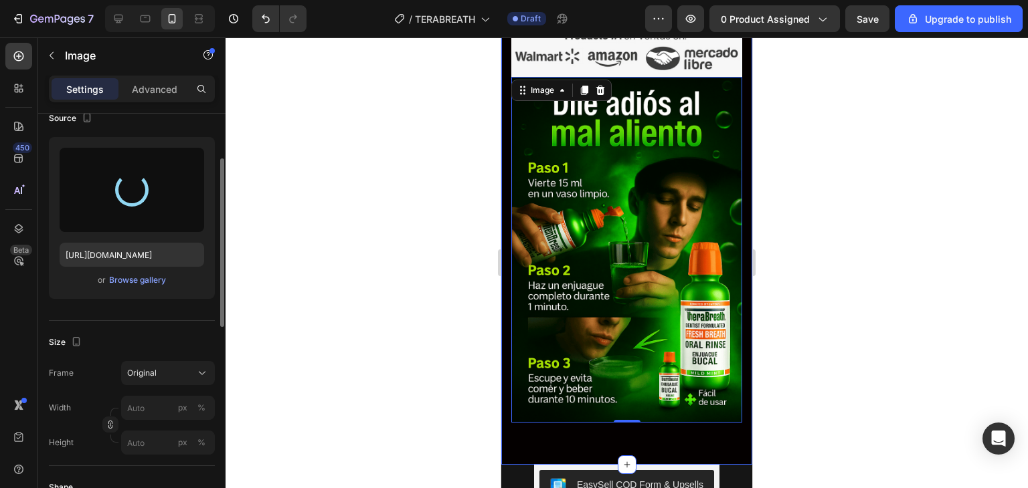
scroll to position [3413, 0]
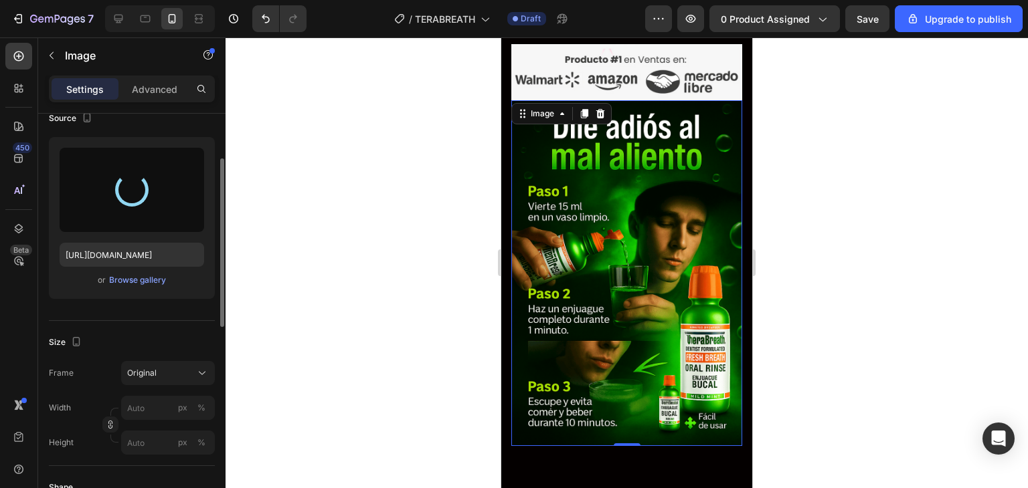
type input "[URL][DOMAIN_NAME]"
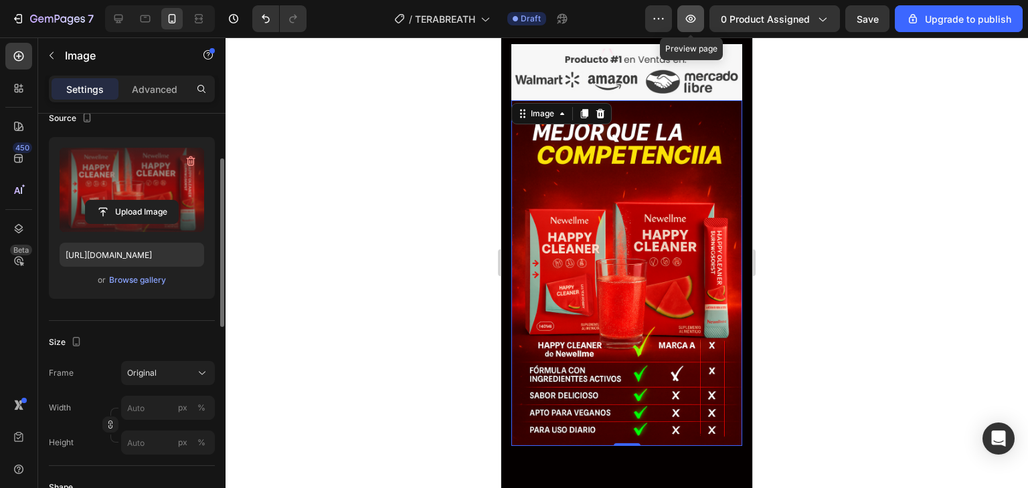
click at [692, 15] on icon "button" at bounding box center [691, 19] width 10 height 8
click at [369, 243] on div at bounding box center [627, 262] width 802 height 451
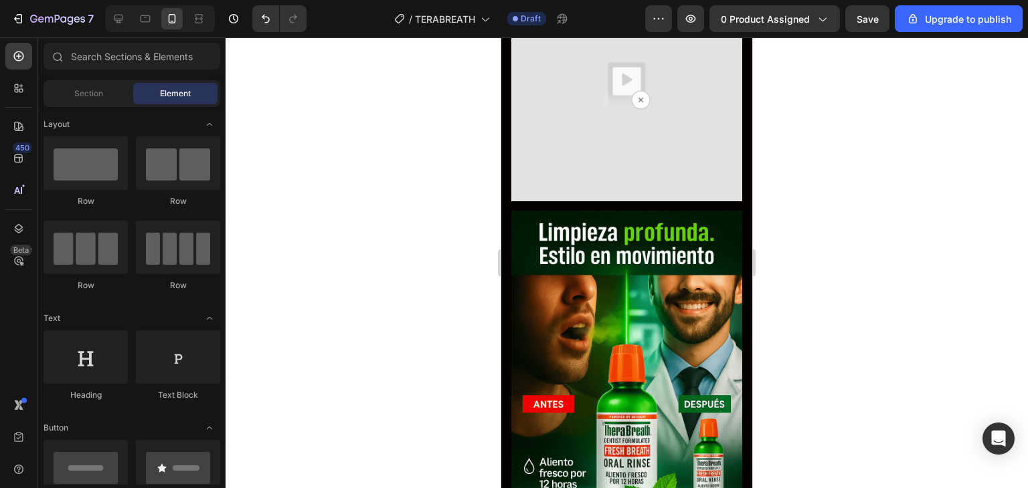
scroll to position [260, 0]
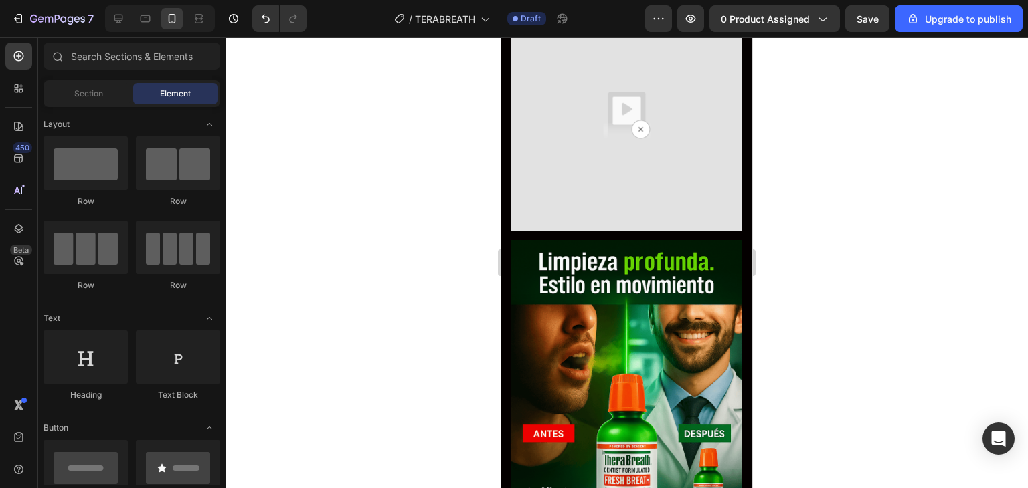
click at [784, 191] on div at bounding box center [627, 262] width 802 height 451
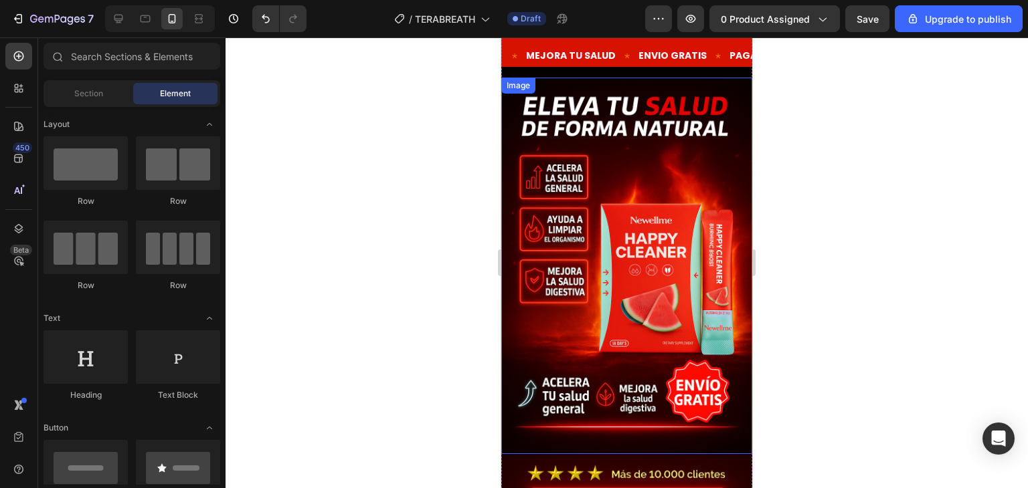
scroll to position [0, 0]
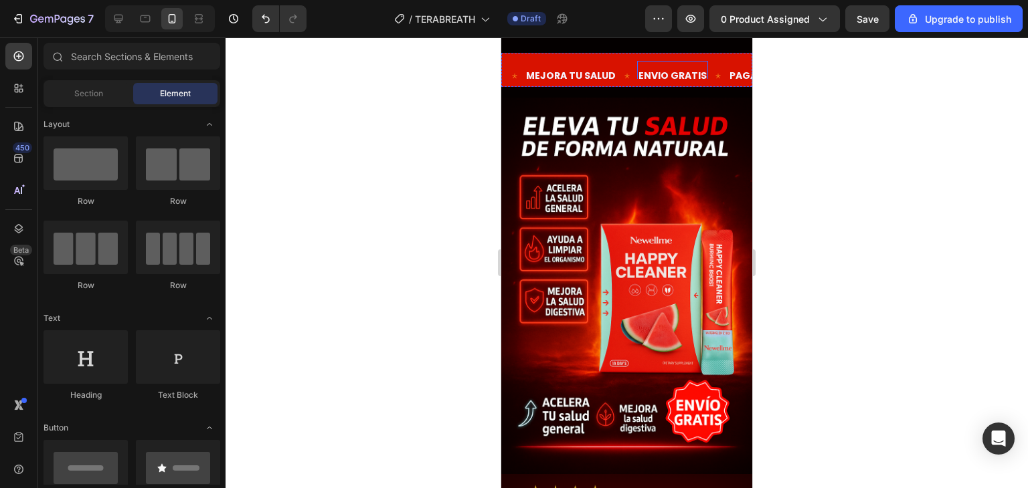
click at [652, 72] on p "ENVIO GRATIS" at bounding box center [672, 76] width 68 height 17
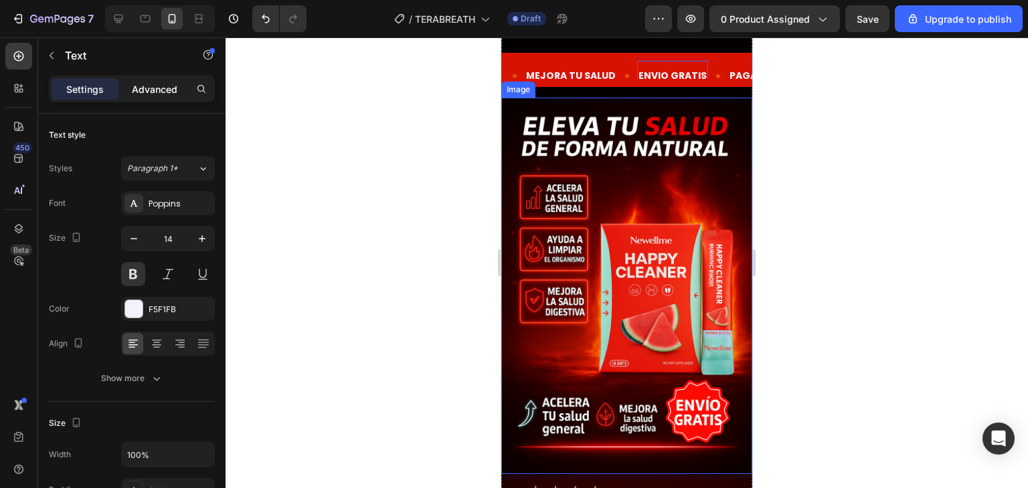
click at [163, 91] on p "Advanced" at bounding box center [155, 89] width 46 height 14
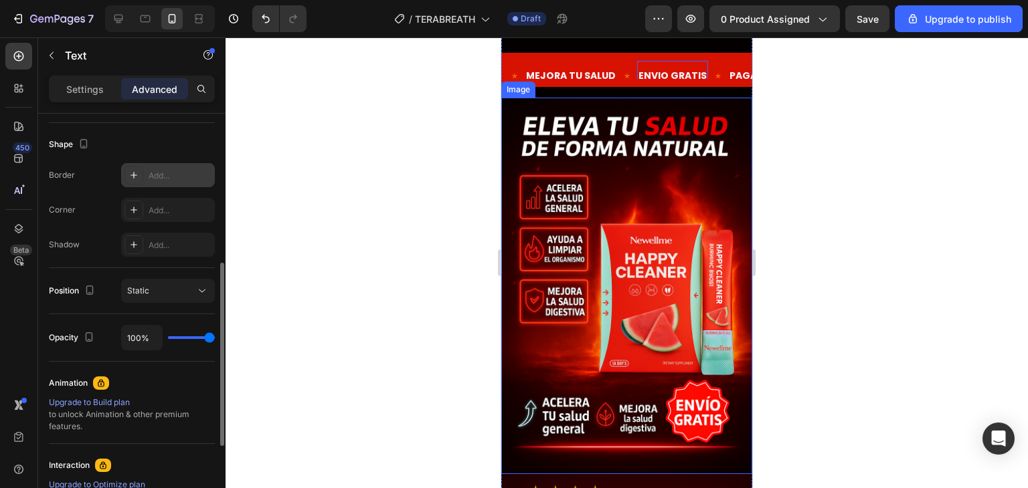
scroll to position [515, 0]
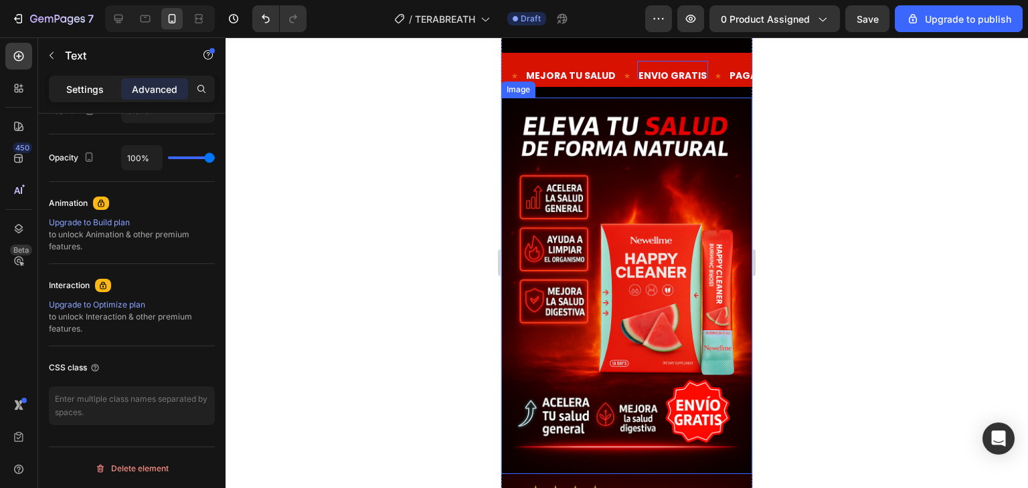
click at [93, 82] on p "Settings" at bounding box center [84, 89] width 37 height 14
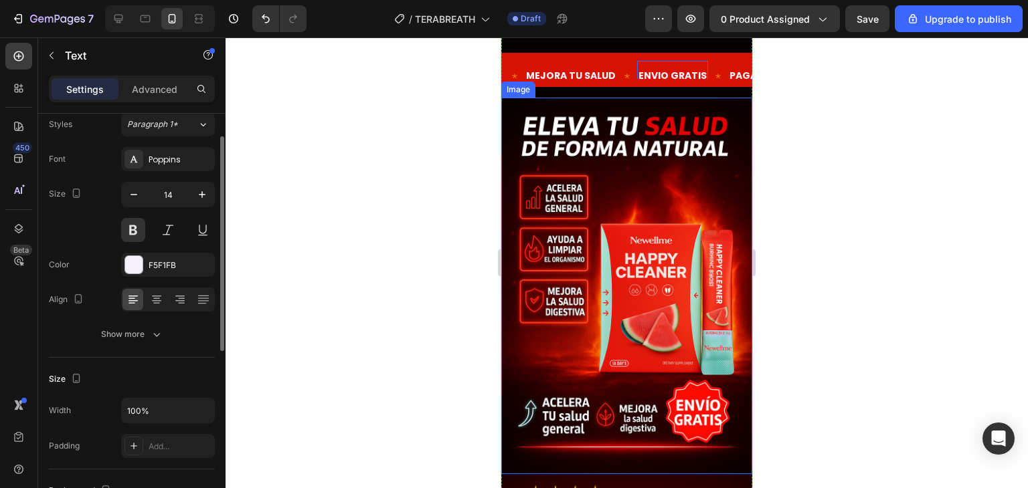
scroll to position [0, 0]
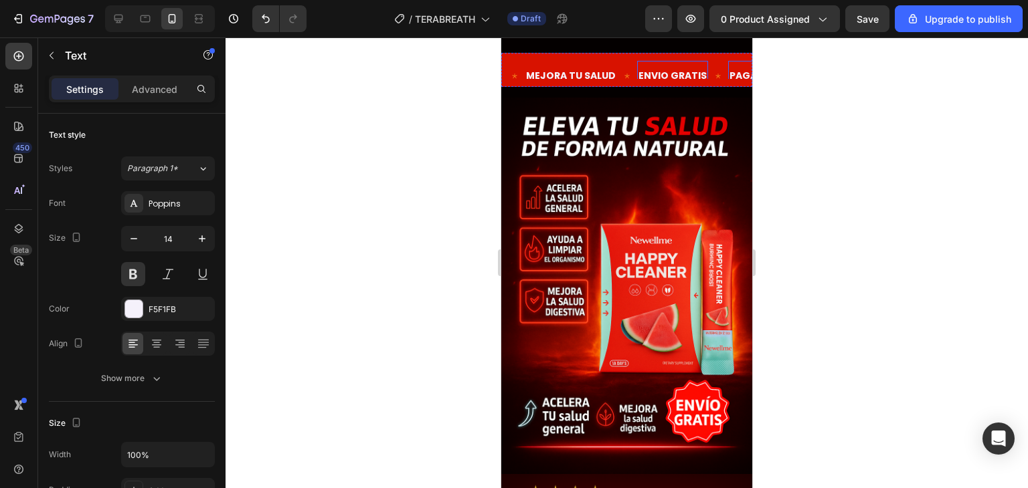
click at [729, 73] on p "PAGA EN CASA" at bounding box center [764, 76] width 71 height 17
click at [517, 73] on icon at bounding box center [514, 76] width 7 height 7
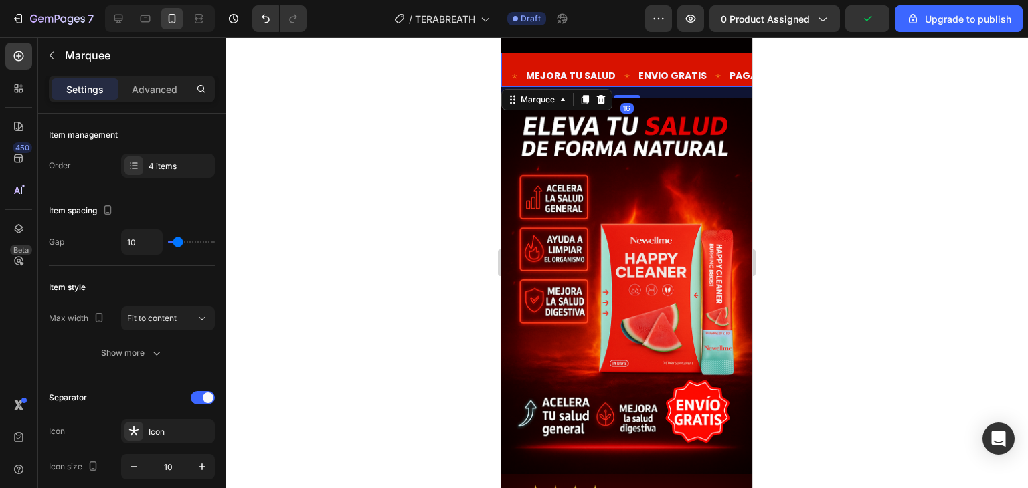
click at [482, 130] on div at bounding box center [627, 262] width 802 height 451
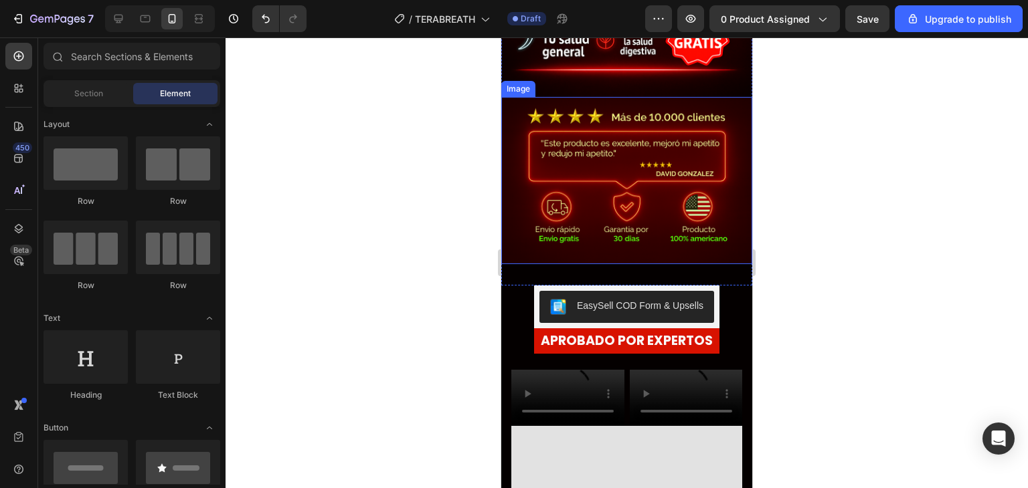
scroll to position [401, 0]
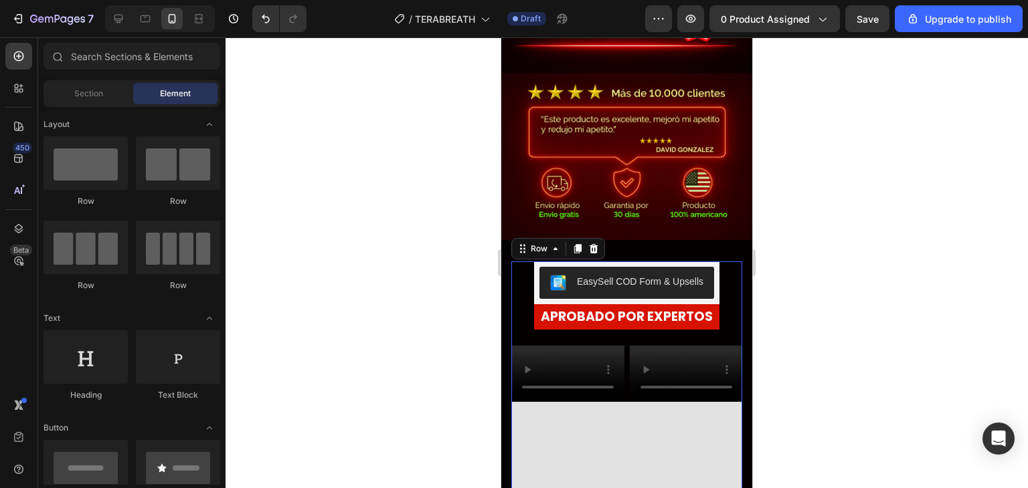
click at [719, 280] on div "or 4 interest-free payments of $15.00 with Text Block Image Row EasySell COD Fo…" at bounding box center [626, 447] width 231 height 371
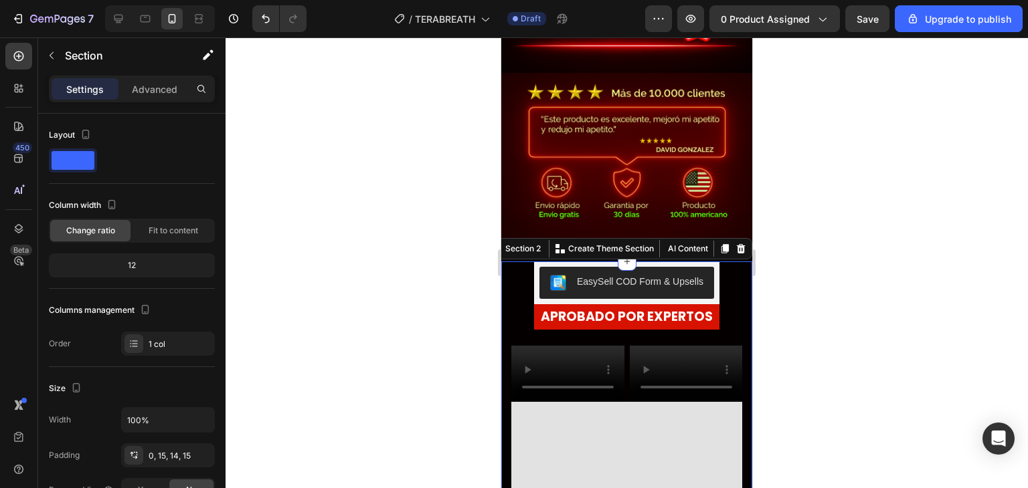
click at [871, 173] on div at bounding box center [627, 262] width 802 height 451
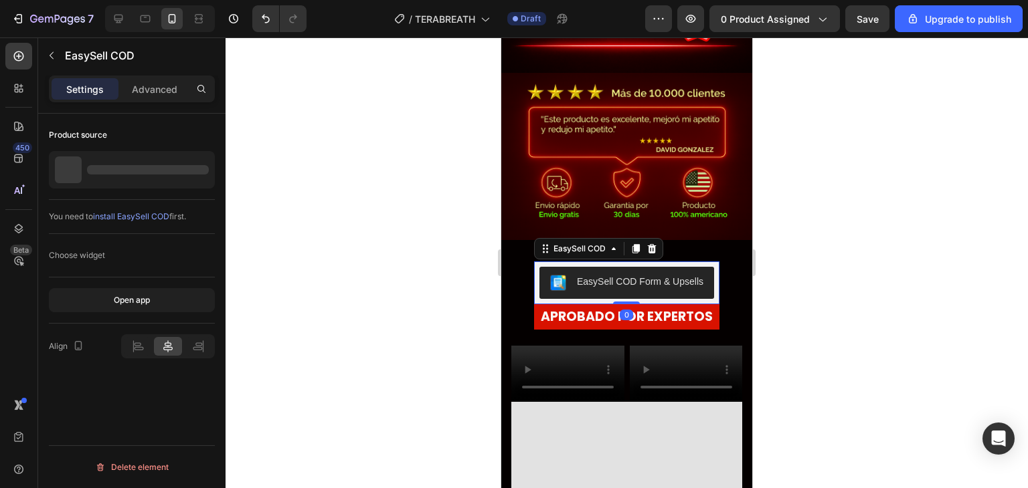
click at [677, 276] on button "EasySell COD Form & Upsells" at bounding box center [626, 283] width 175 height 32
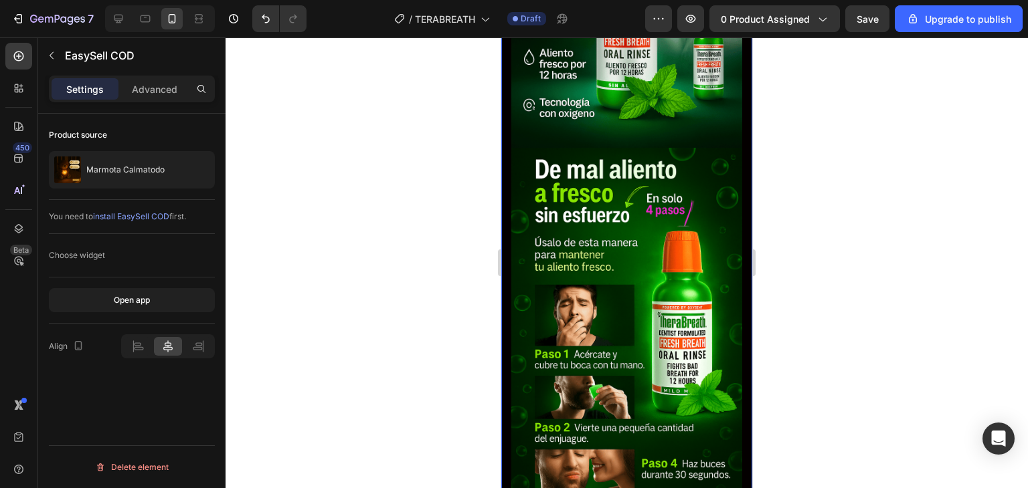
scroll to position [1095, 0]
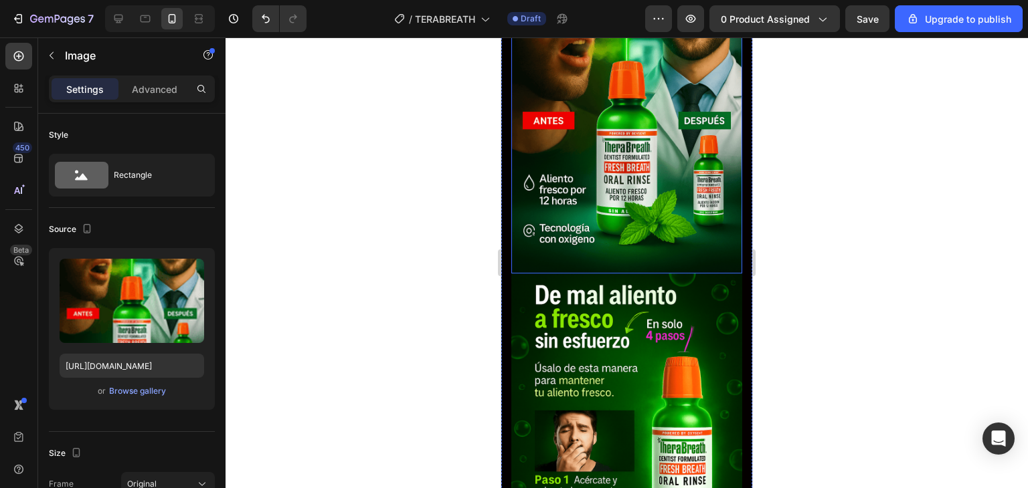
click at [591, 196] on img at bounding box center [626, 100] width 231 height 347
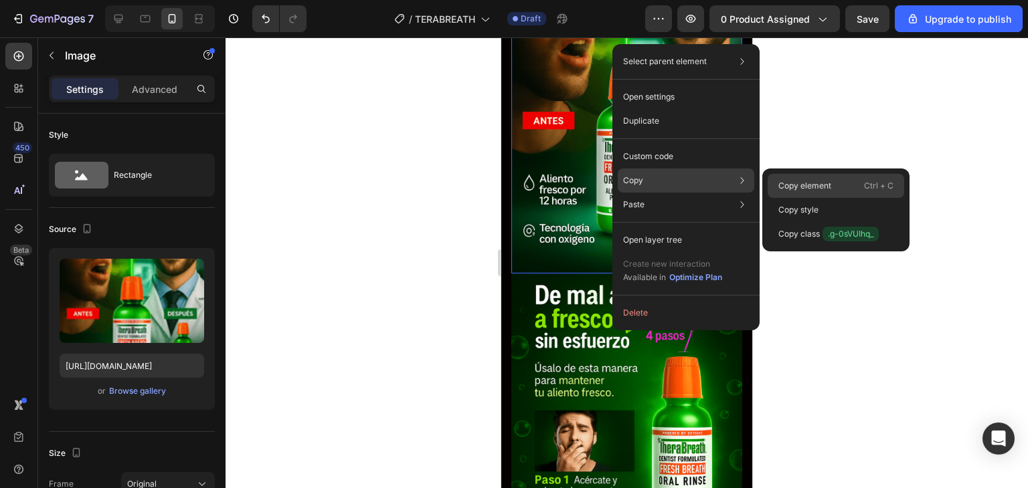
click at [790, 183] on p "Copy element" at bounding box center [804, 186] width 53 height 12
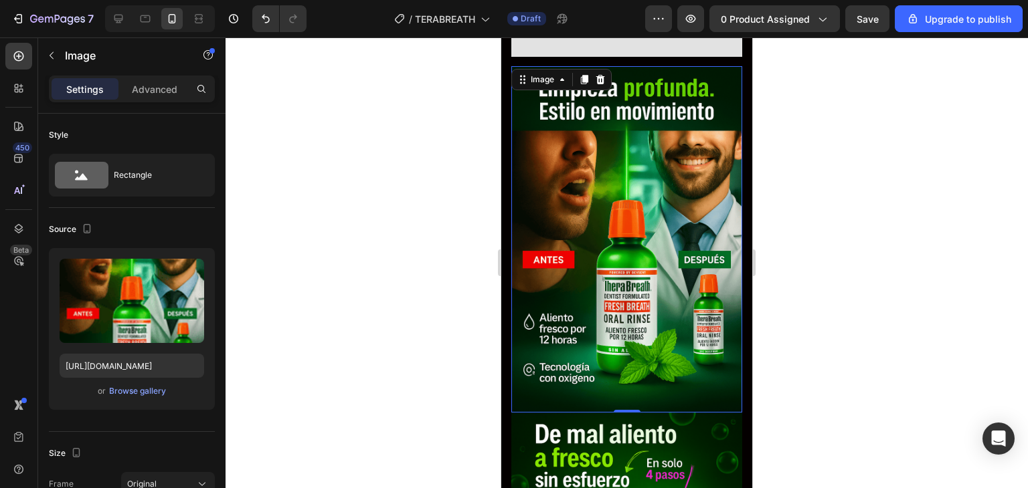
scroll to position [988, 0]
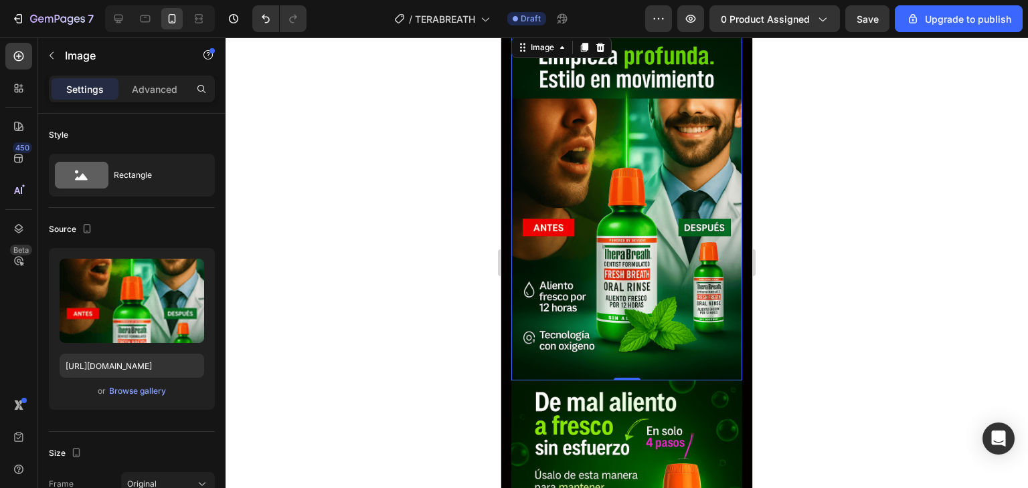
click at [907, 183] on div at bounding box center [627, 262] width 802 height 451
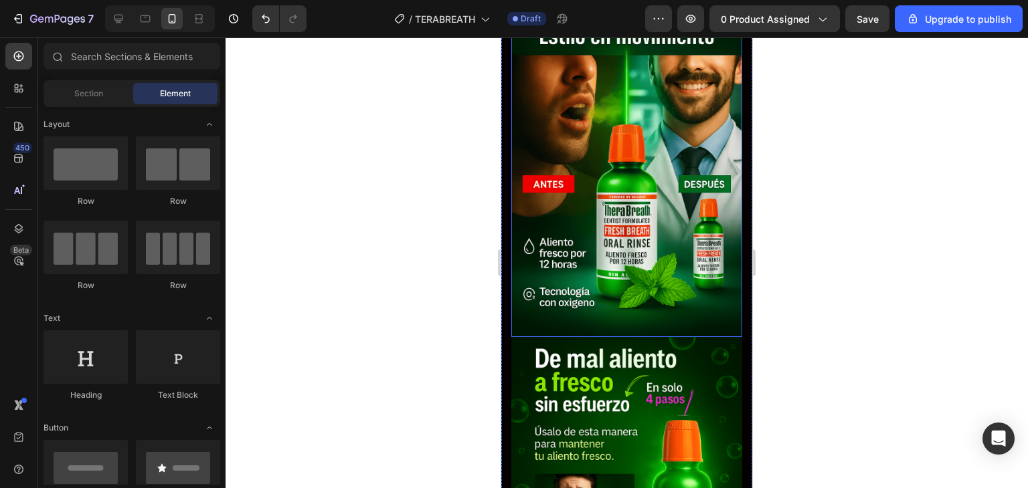
scroll to position [1055, 0]
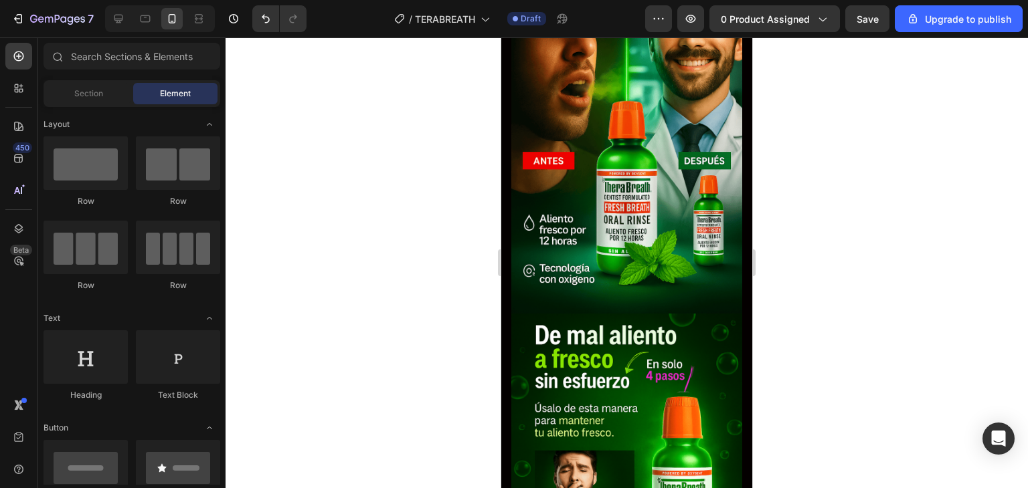
click at [840, 223] on div at bounding box center [627, 262] width 802 height 451
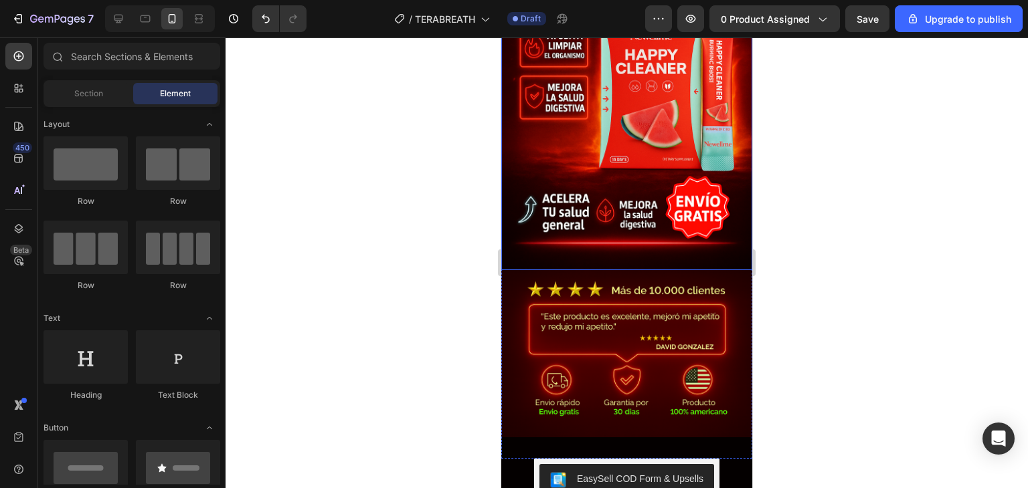
scroll to position [268, 0]
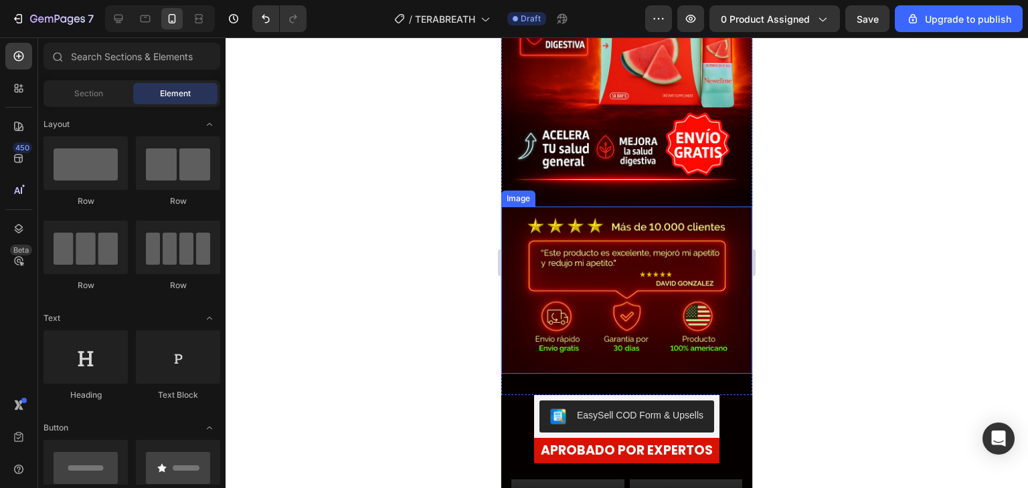
click at [650, 274] on img at bounding box center [626, 290] width 251 height 167
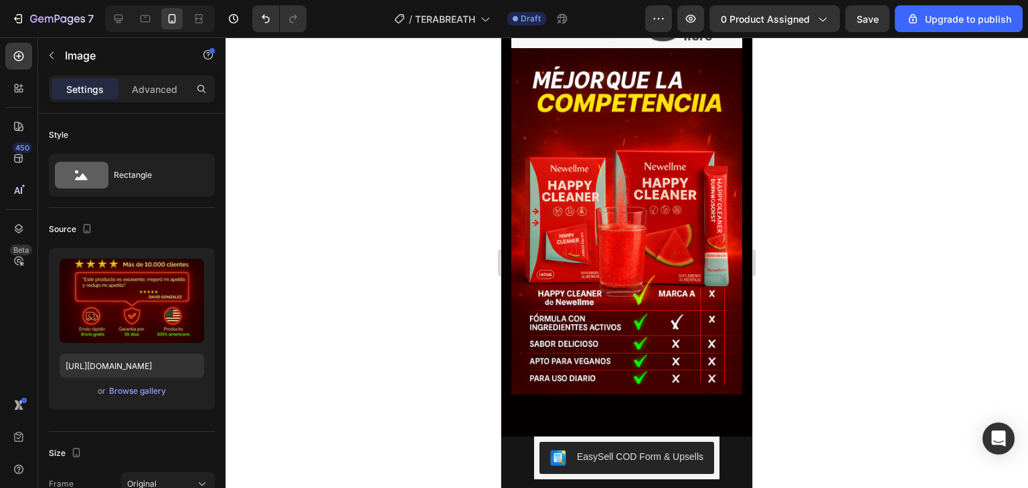
scroll to position [3747, 0]
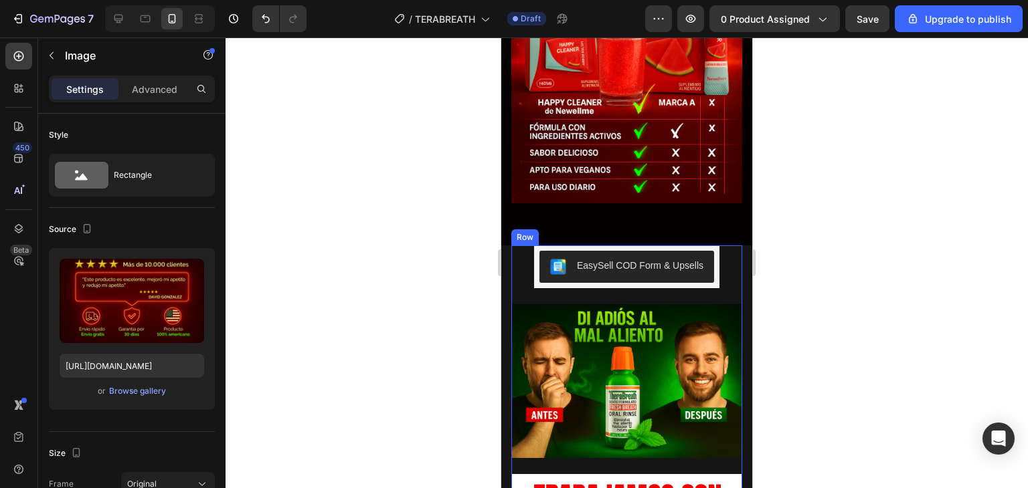
click at [616, 308] on img at bounding box center [626, 381] width 231 height 154
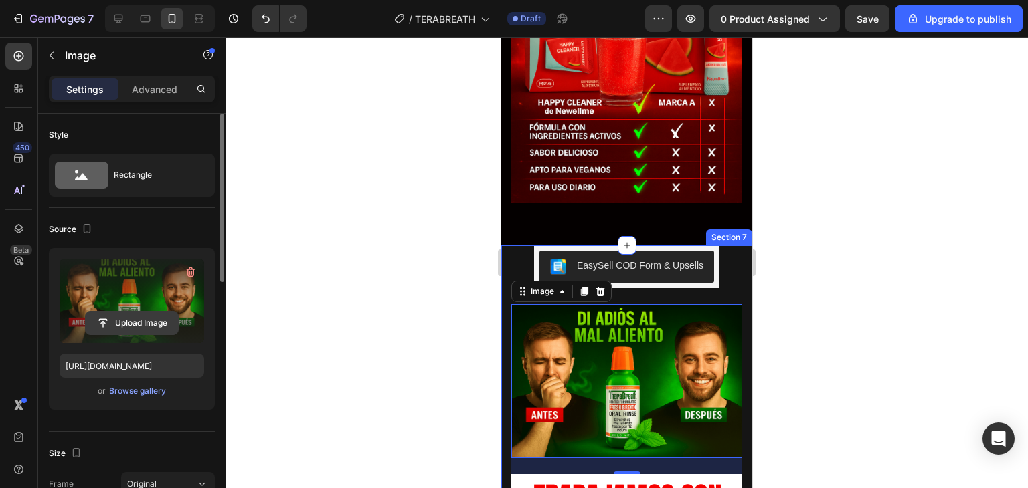
click at [135, 319] on input "file" at bounding box center [132, 323] width 92 height 23
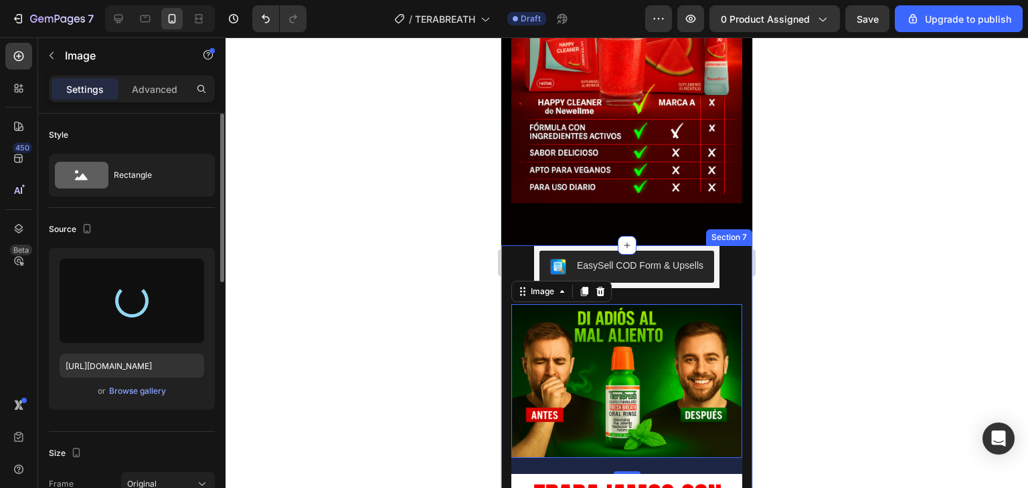
type input "[URL][DOMAIN_NAME]"
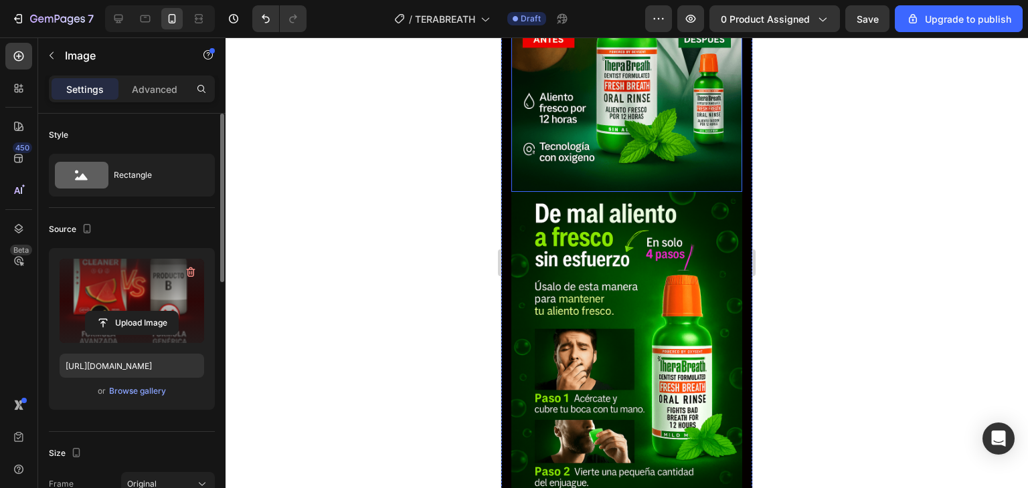
scroll to position [1034, 0]
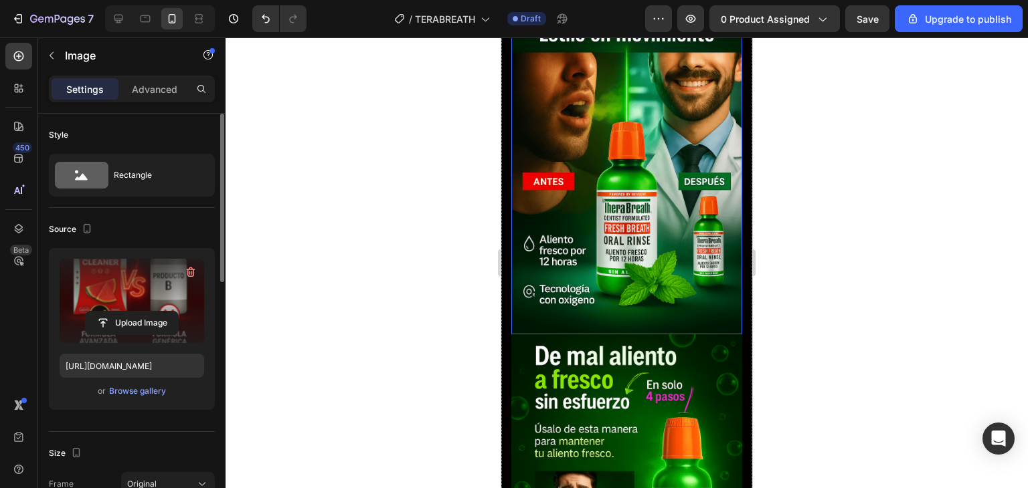
click at [645, 203] on img at bounding box center [626, 161] width 231 height 347
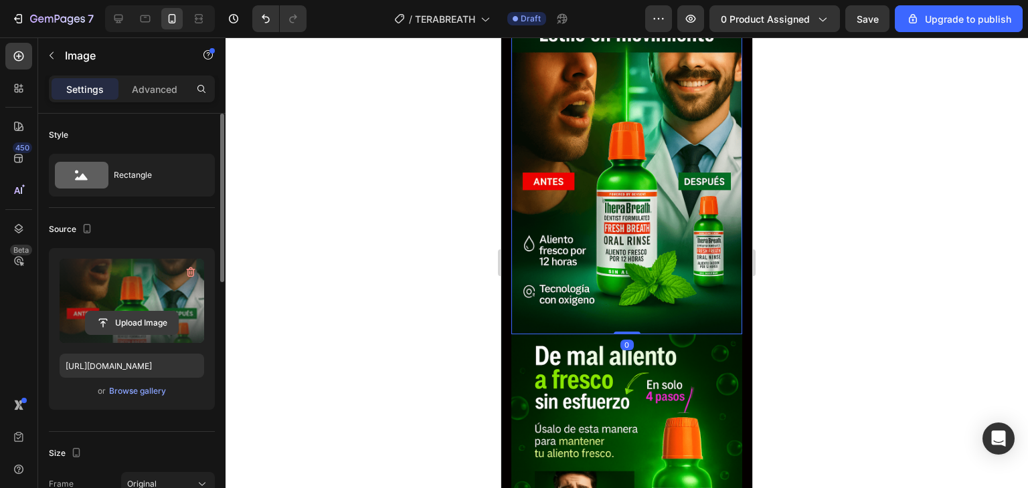
click at [137, 317] on input "file" at bounding box center [132, 323] width 92 height 23
click at [141, 317] on input "file" at bounding box center [132, 323] width 92 height 23
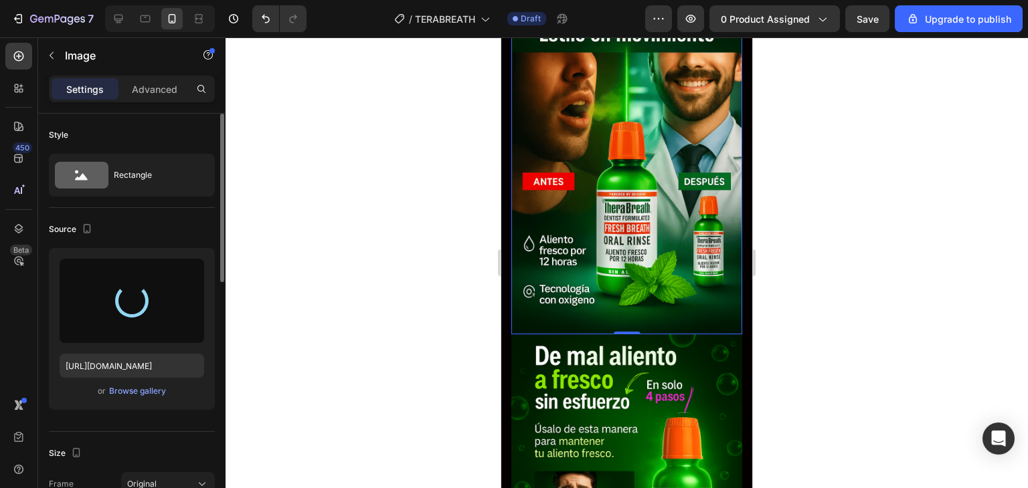
type input "[URL][DOMAIN_NAME]"
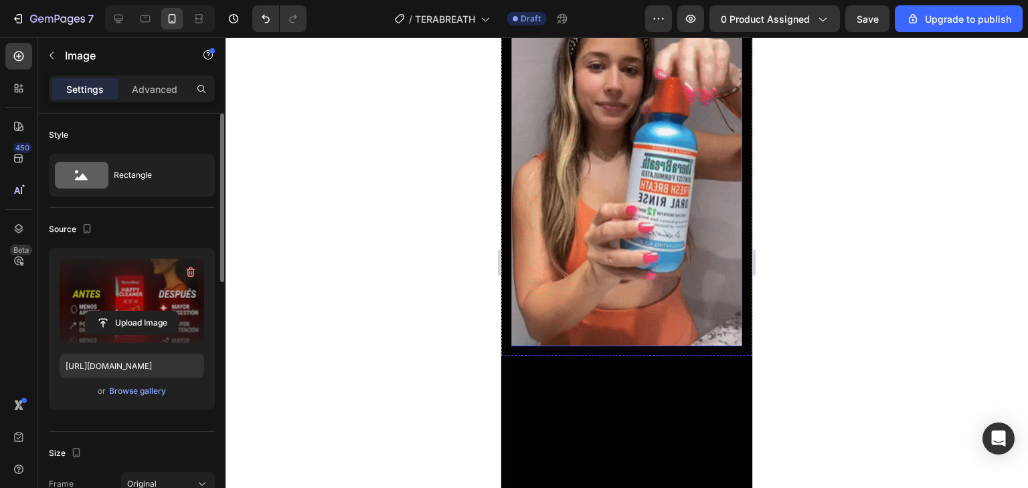
scroll to position [1429, 0]
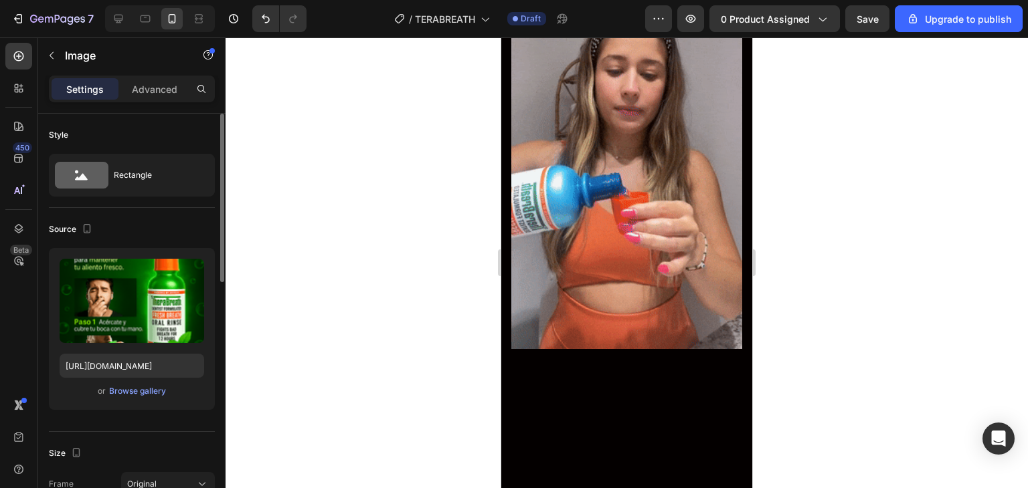
click at [442, 155] on div at bounding box center [627, 262] width 802 height 451
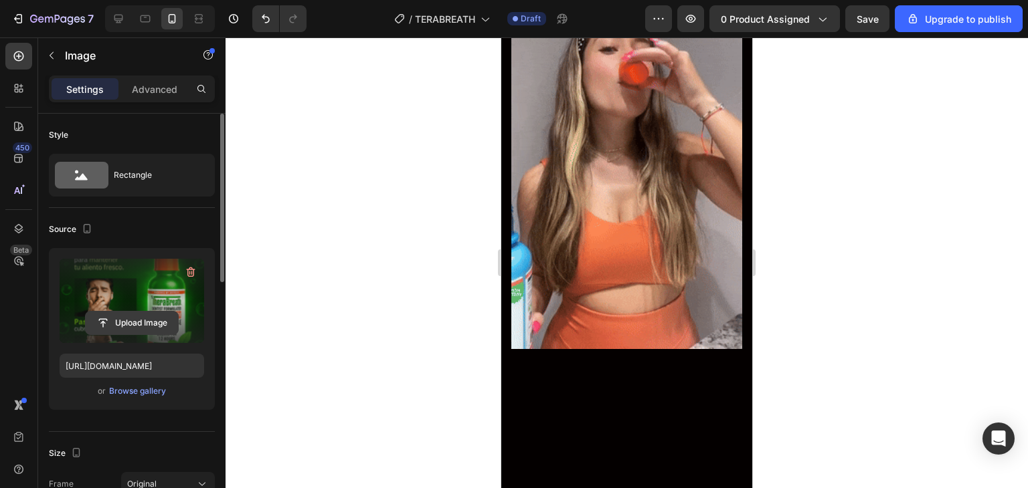
click at [132, 320] on input "file" at bounding box center [132, 323] width 92 height 23
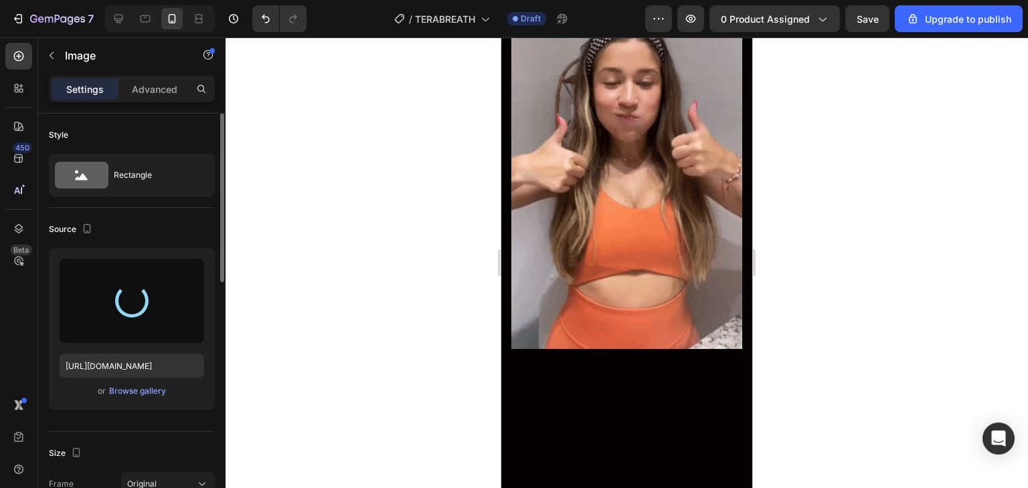
type input "[URL][DOMAIN_NAME]"
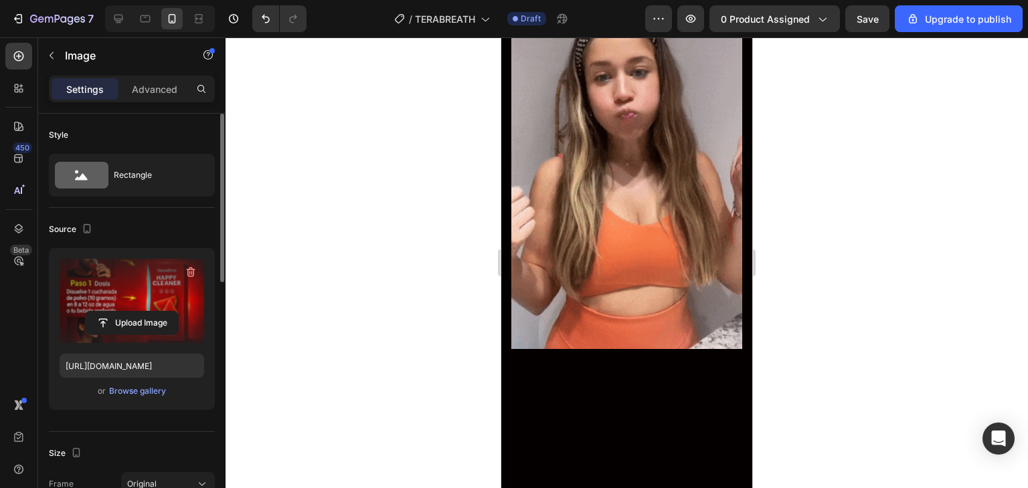
scroll to position [1162, 0]
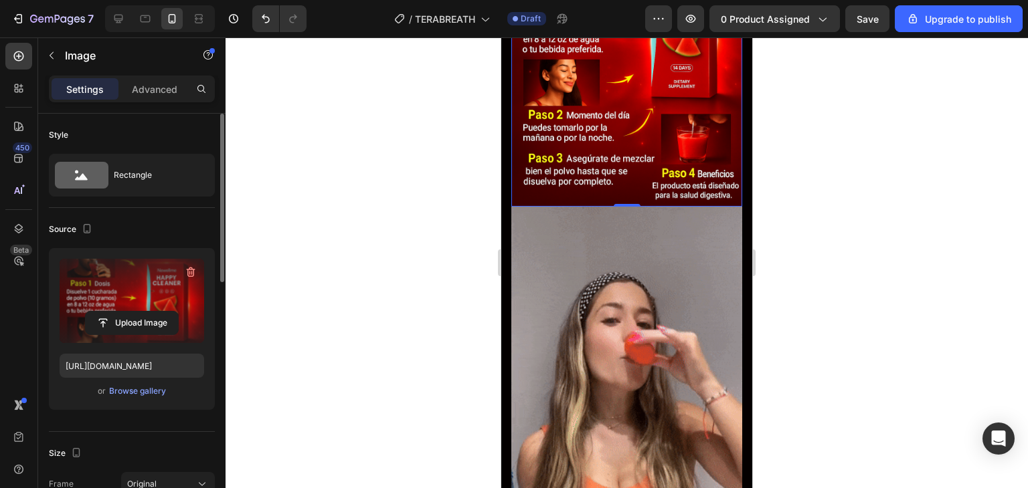
click at [385, 292] on div at bounding box center [627, 262] width 802 height 451
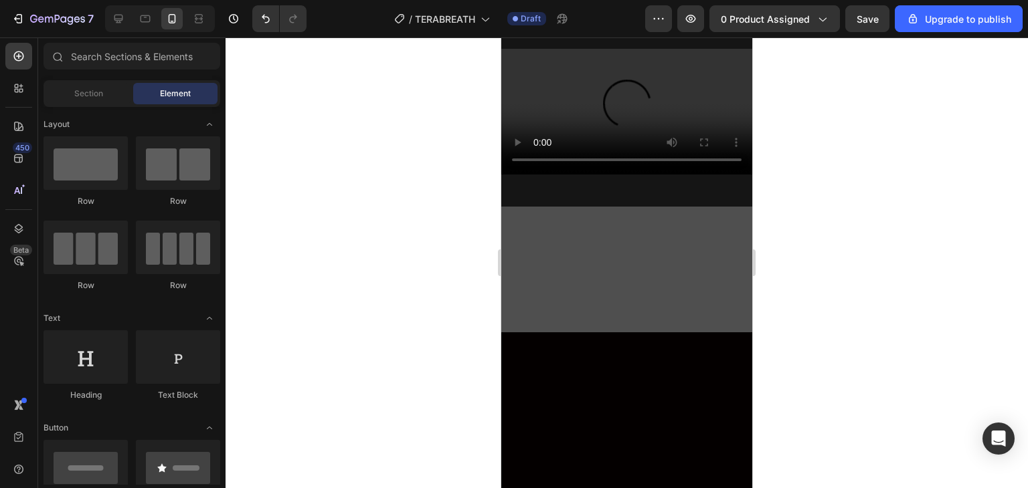
scroll to position [2567, 0]
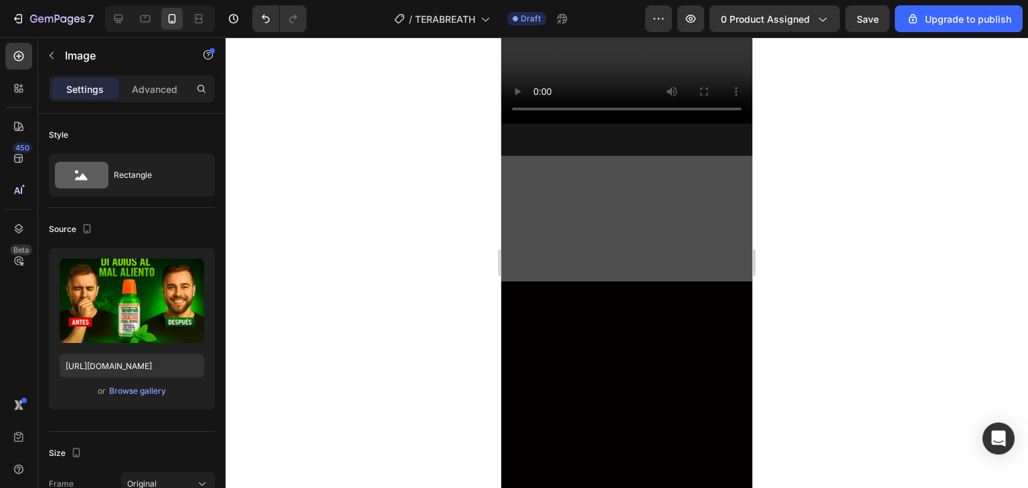
click at [1027, 186] on div at bounding box center [627, 262] width 802 height 451
